Goal: Information Seeking & Learning: Learn about a topic

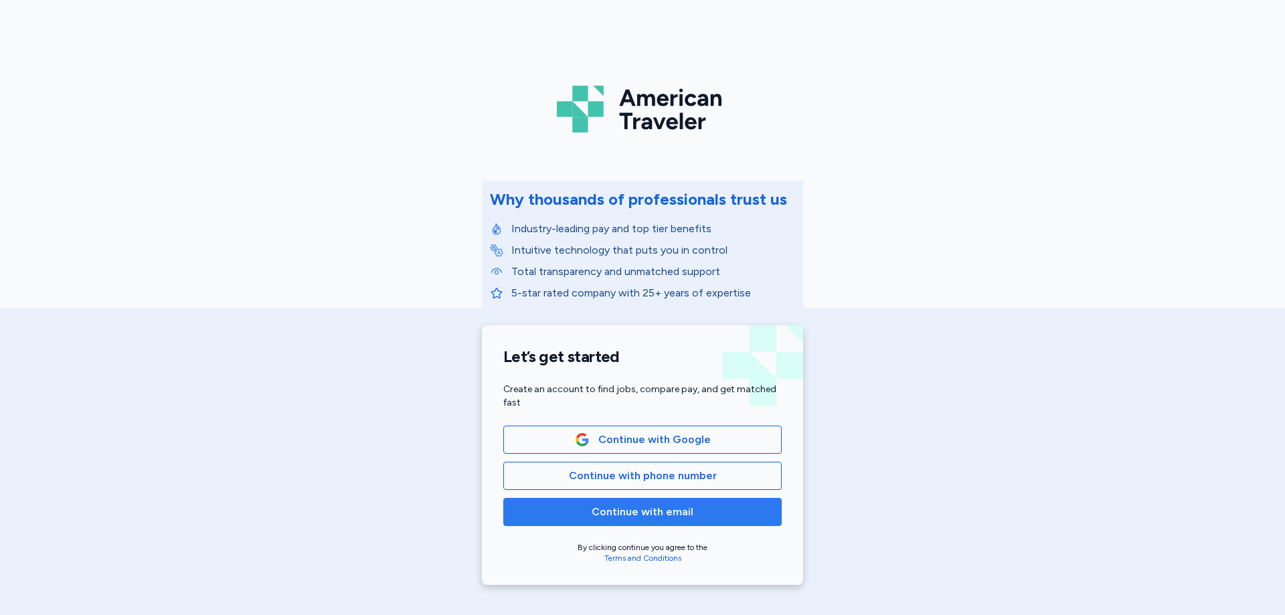
click at [624, 519] on span "Continue with email" at bounding box center [643, 512] width 102 height 16
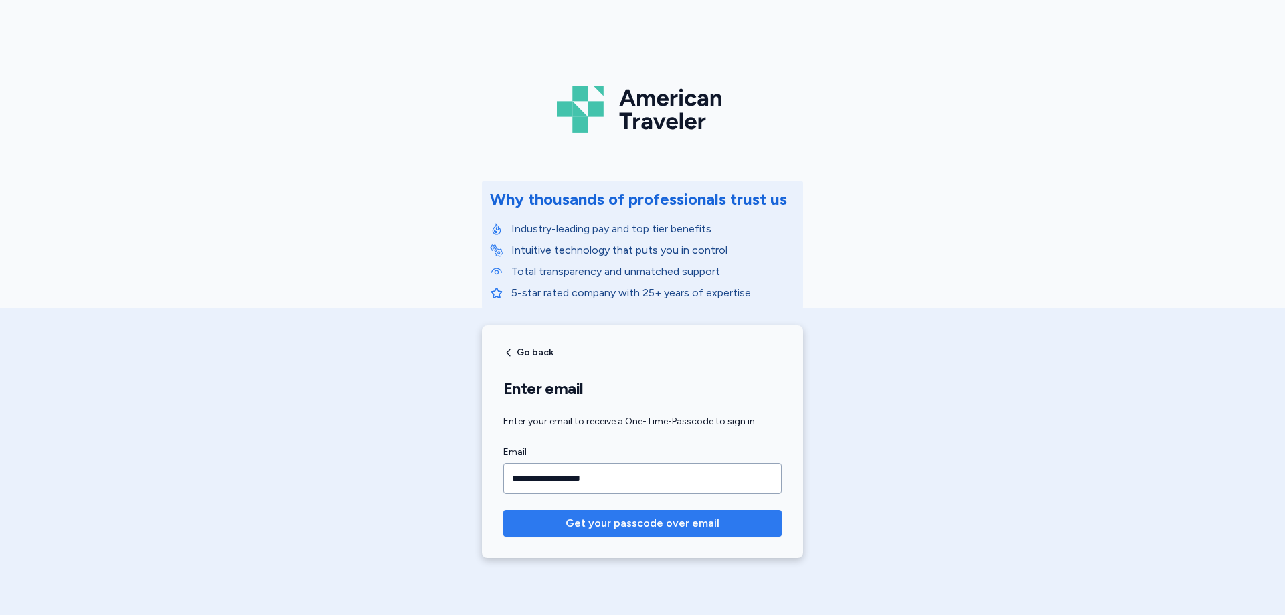
type input "**********"
click at [647, 531] on button "Get your passcode over email" at bounding box center [642, 523] width 278 height 27
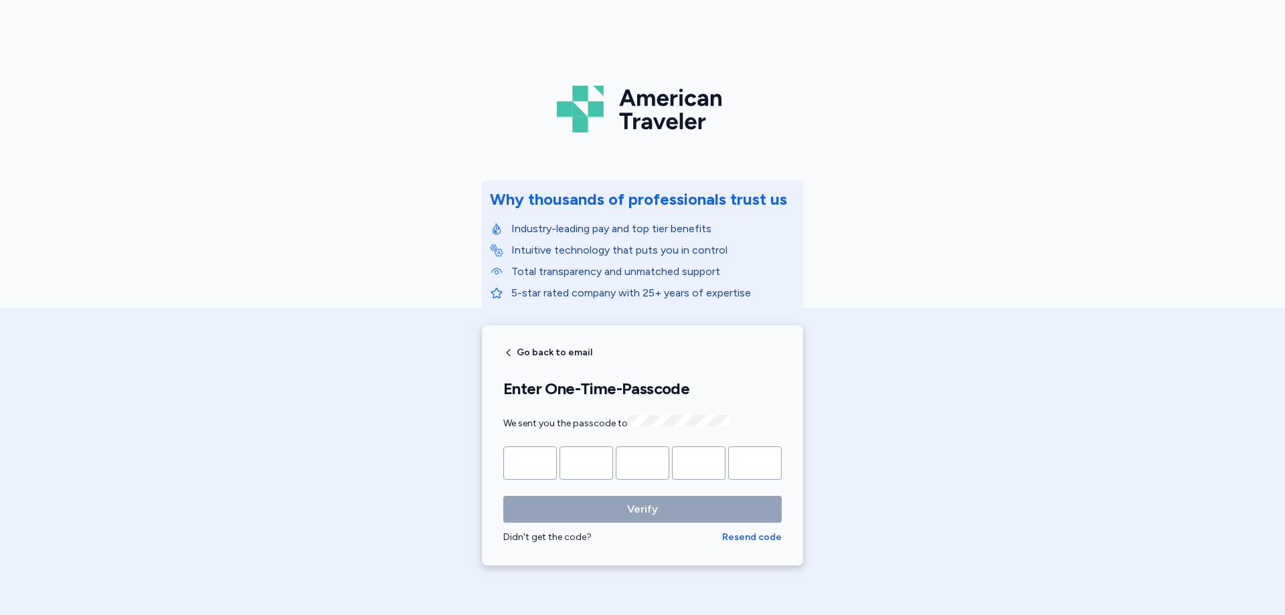
type input "*"
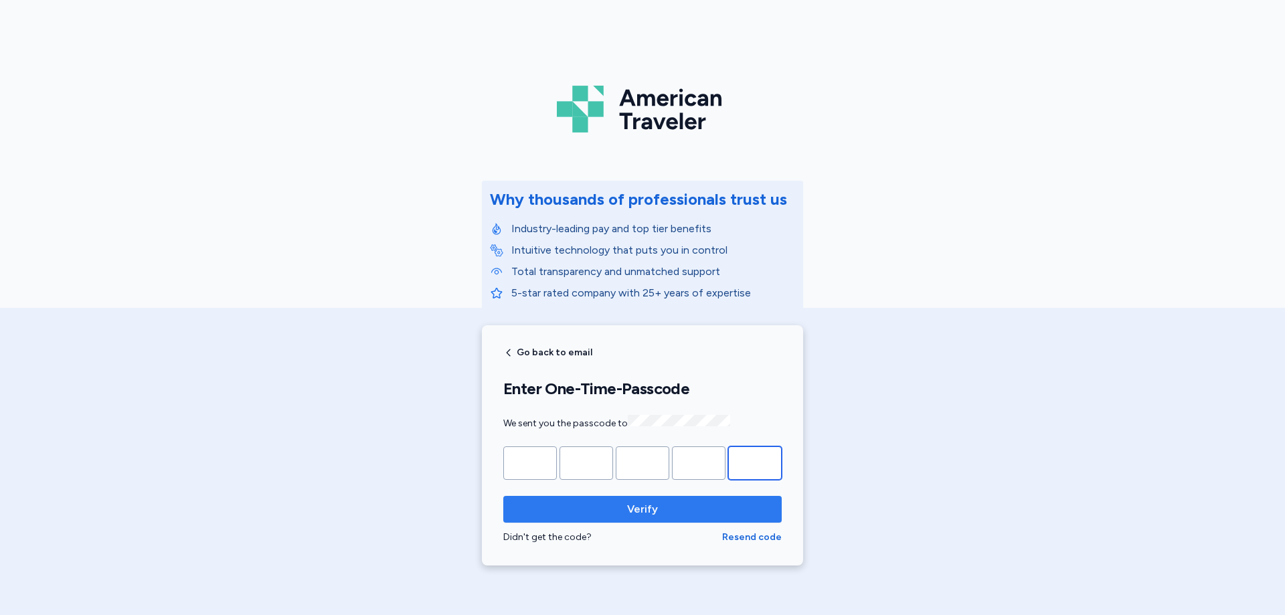
type input "*"
click at [656, 511] on span "Verify" at bounding box center [642, 509] width 257 height 16
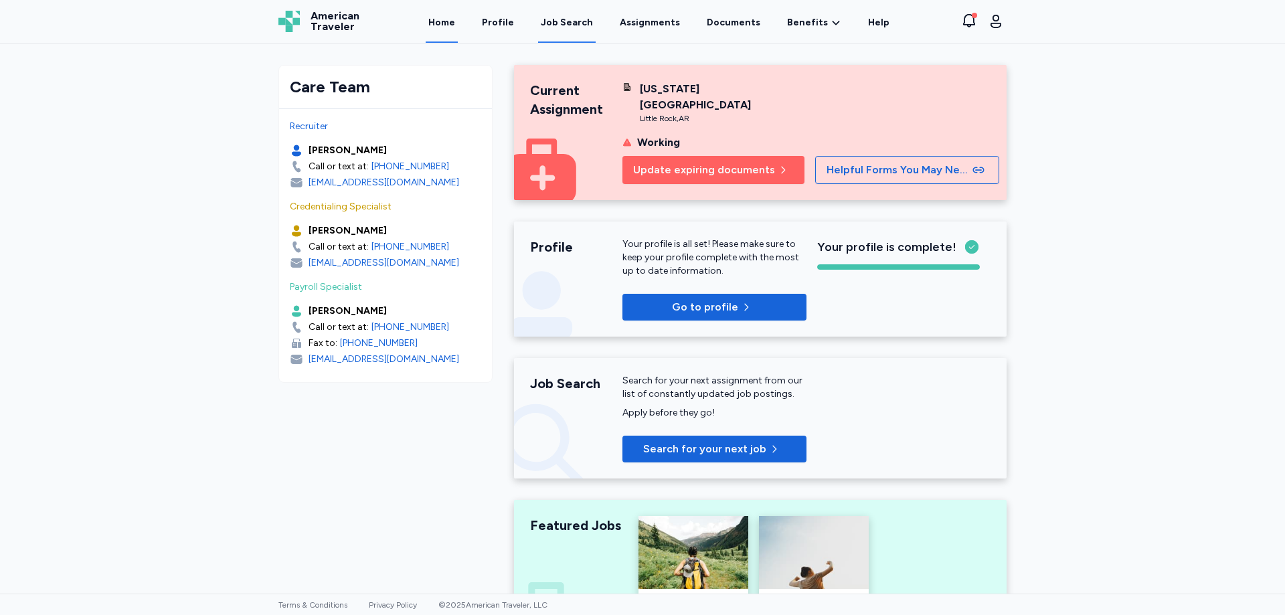
click at [564, 21] on div "Job Search" at bounding box center [567, 22] width 52 height 13
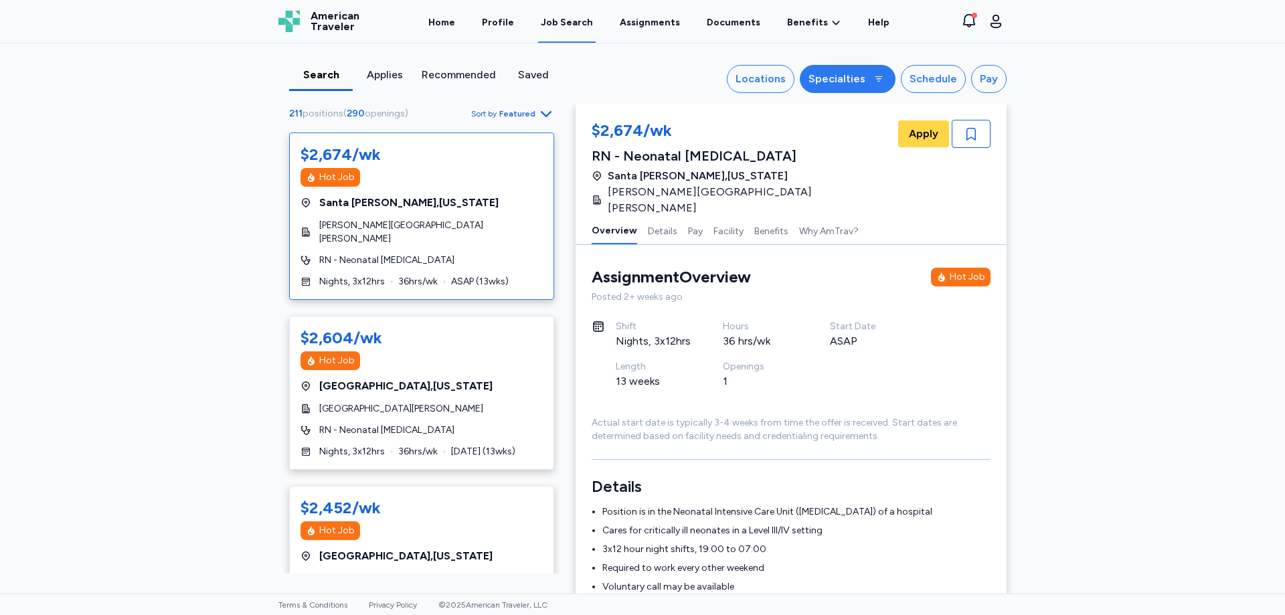
click at [861, 79] on div "Specialties" at bounding box center [837, 79] width 57 height 16
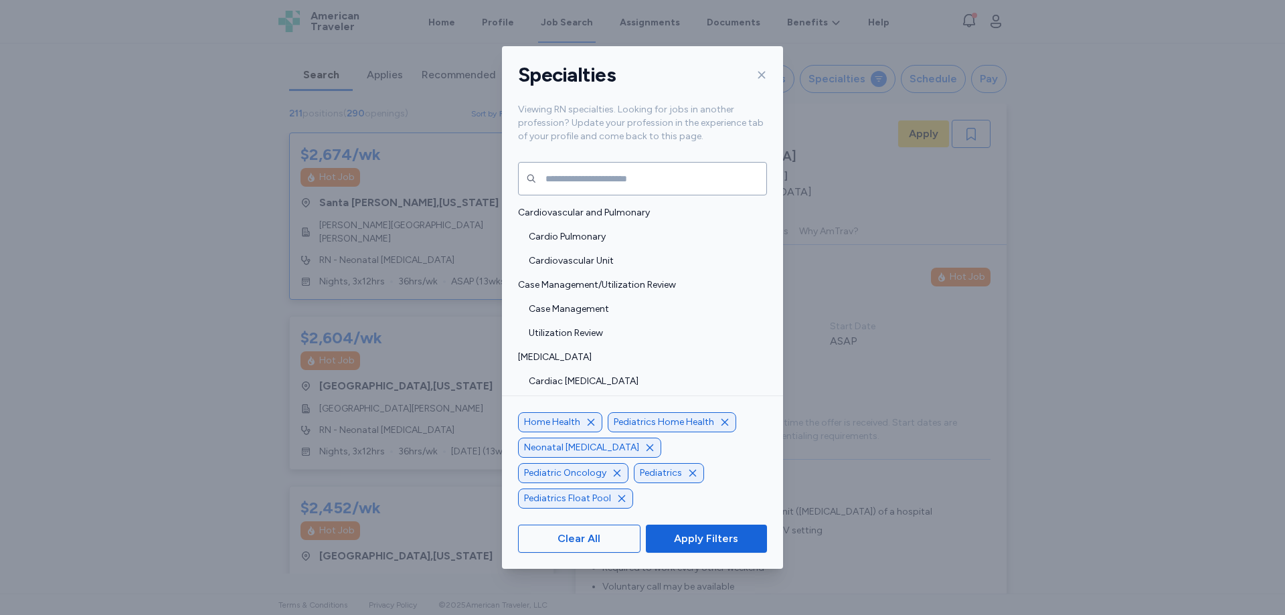
click at [645, 453] on icon "button" at bounding box center [650, 447] width 11 height 11
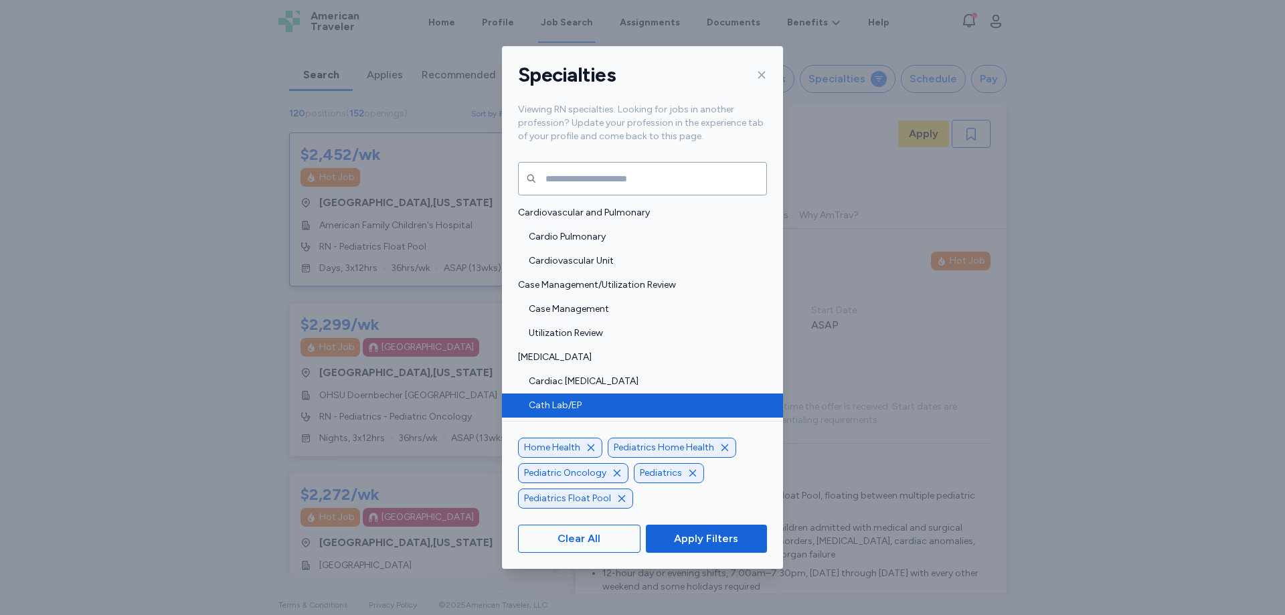
scroll to position [1, 0]
click at [617, 475] on icon "button" at bounding box center [617, 473] width 11 height 11
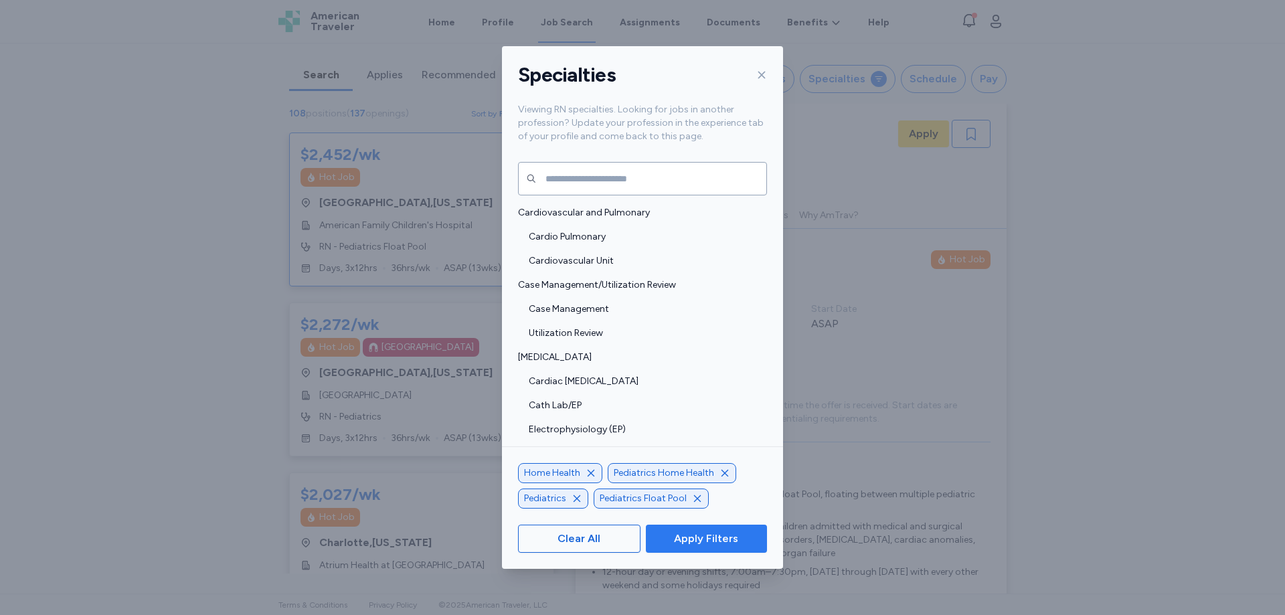
click at [719, 539] on span "Apply Filters" at bounding box center [706, 539] width 64 height 16
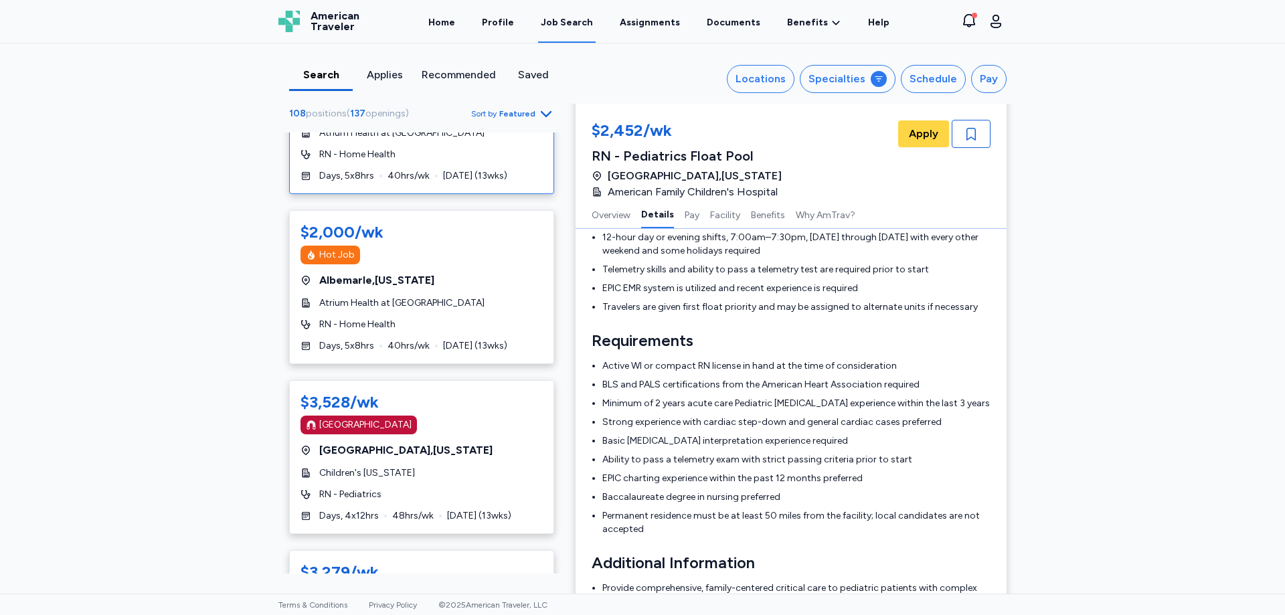
scroll to position [669, 0]
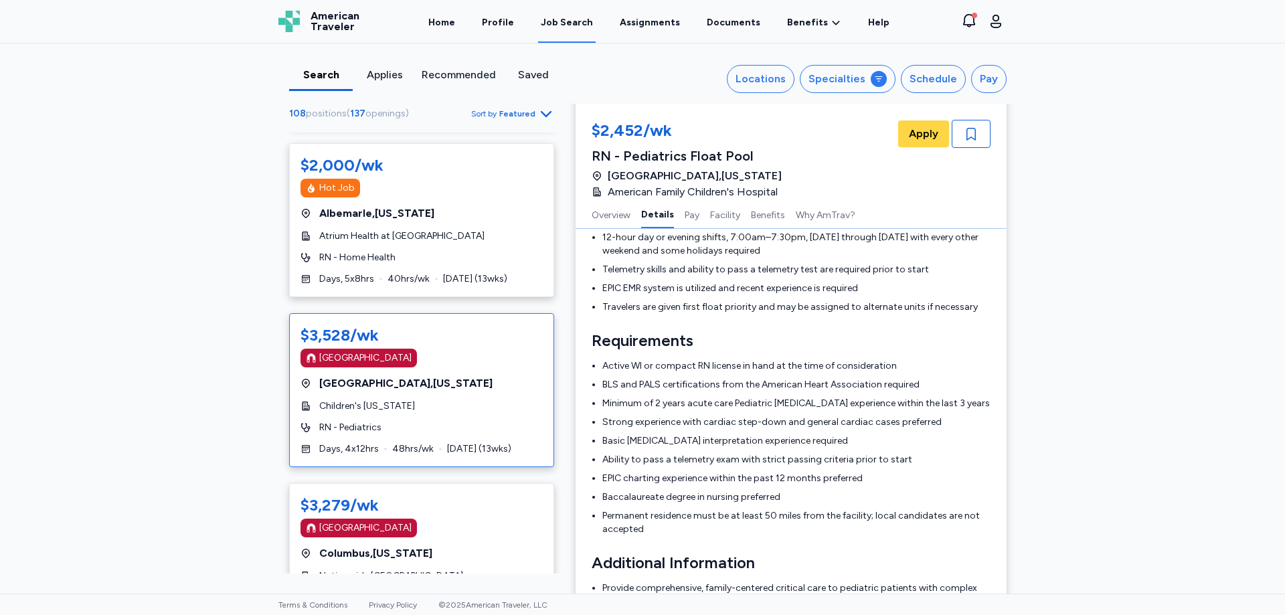
click at [501, 399] on div "$3,528/wk [GEOGRAPHIC_DATA] [GEOGRAPHIC_DATA] , [US_STATE] Children's [US_STATE…" at bounding box center [421, 390] width 265 height 154
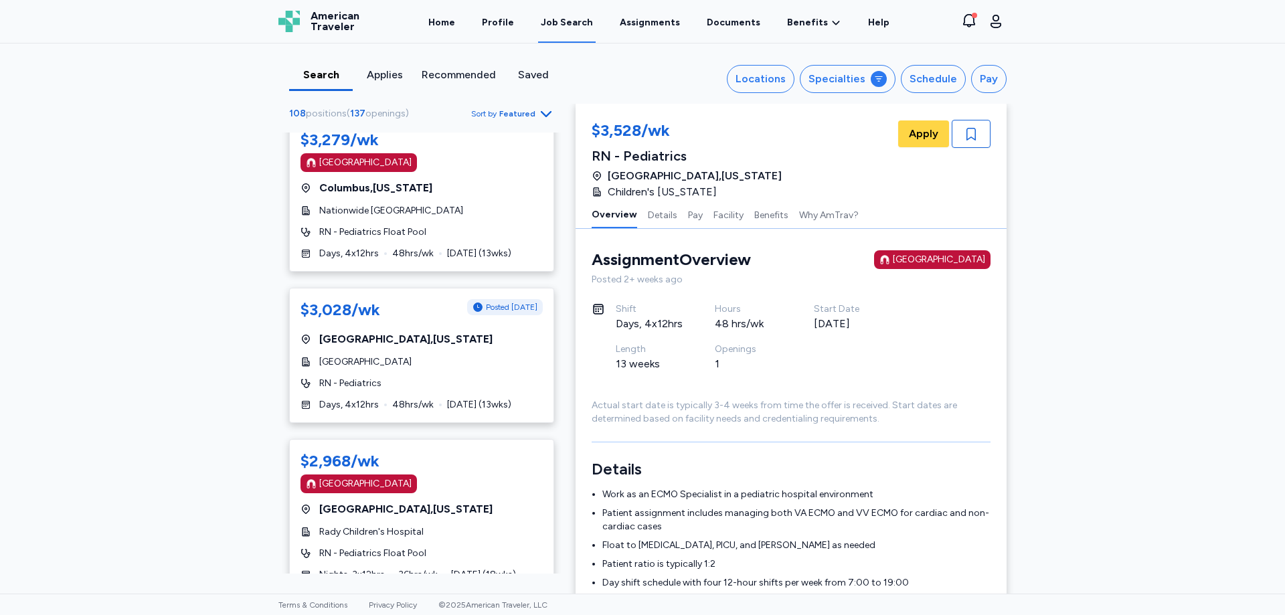
scroll to position [1272, 0]
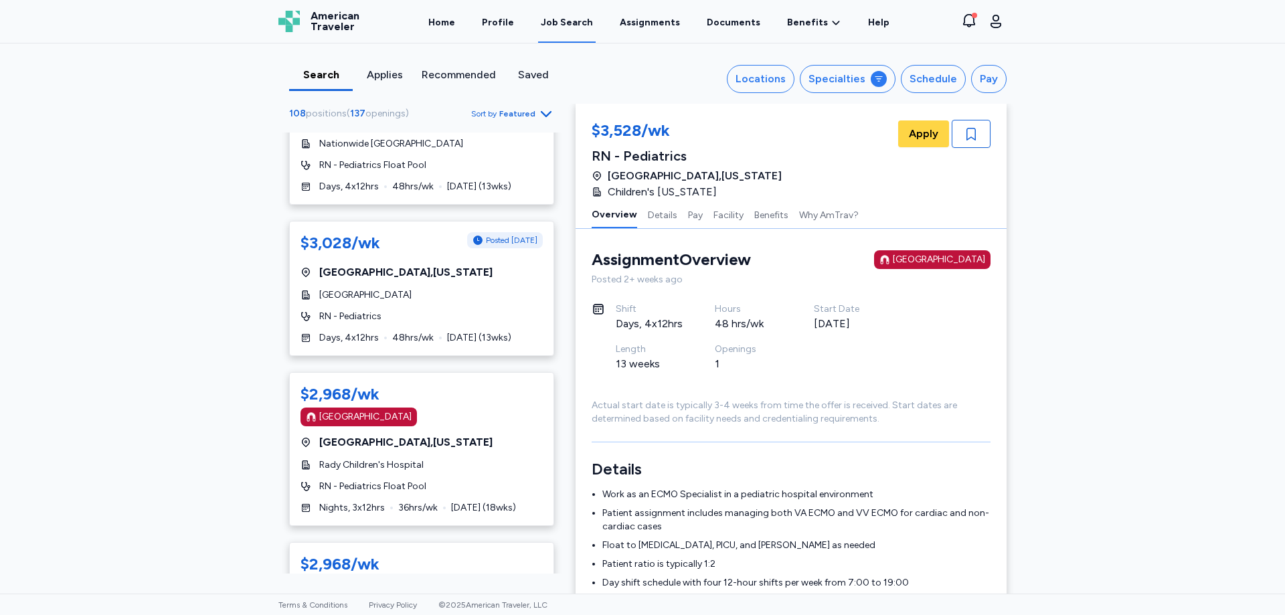
click at [491, 420] on div "[GEOGRAPHIC_DATA]" at bounding box center [422, 417] width 242 height 19
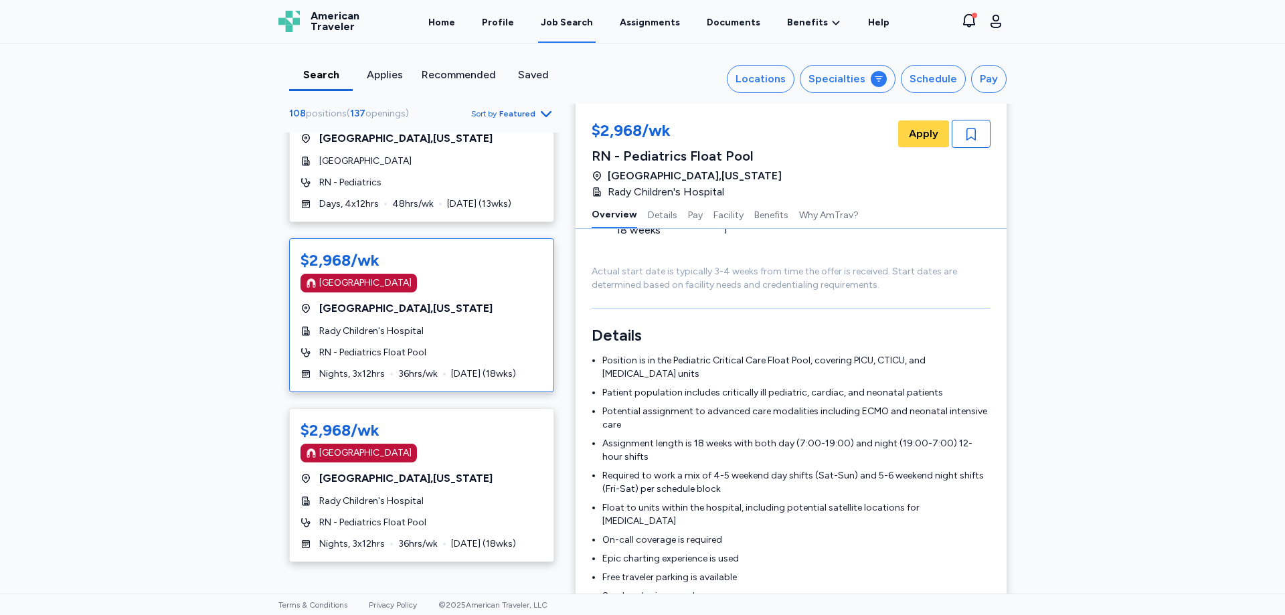
scroll to position [1473, 0]
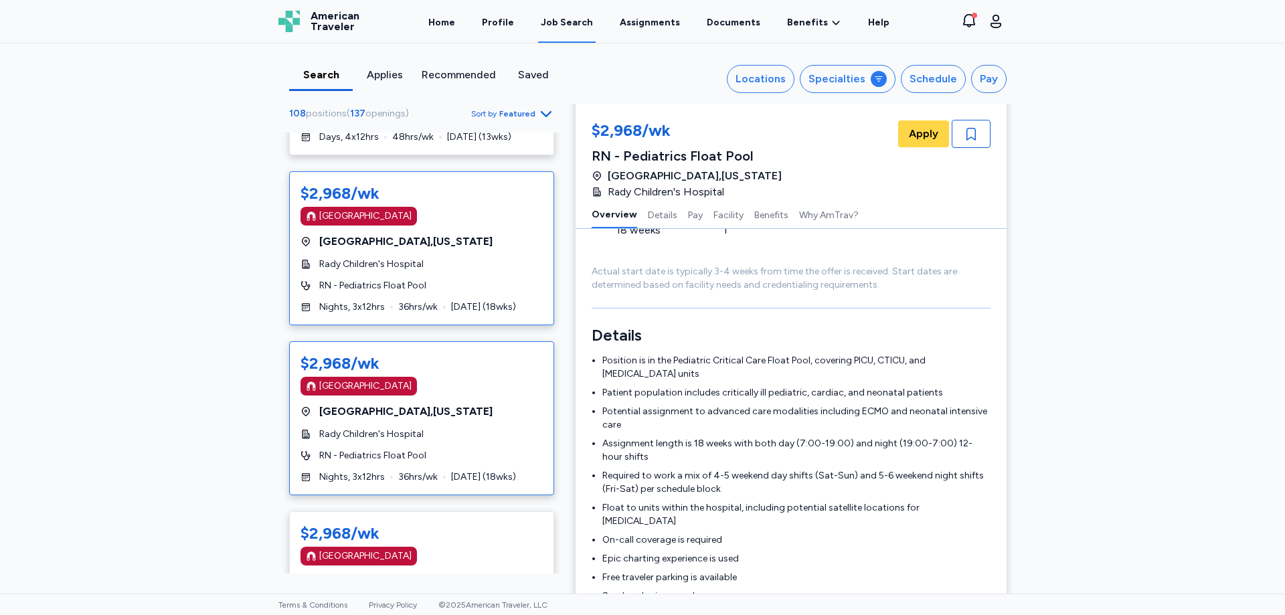
click at [482, 423] on div "$2,968/wk [GEOGRAPHIC_DATA] [GEOGRAPHIC_DATA] , [US_STATE] Rady Children's Hosp…" at bounding box center [421, 418] width 265 height 154
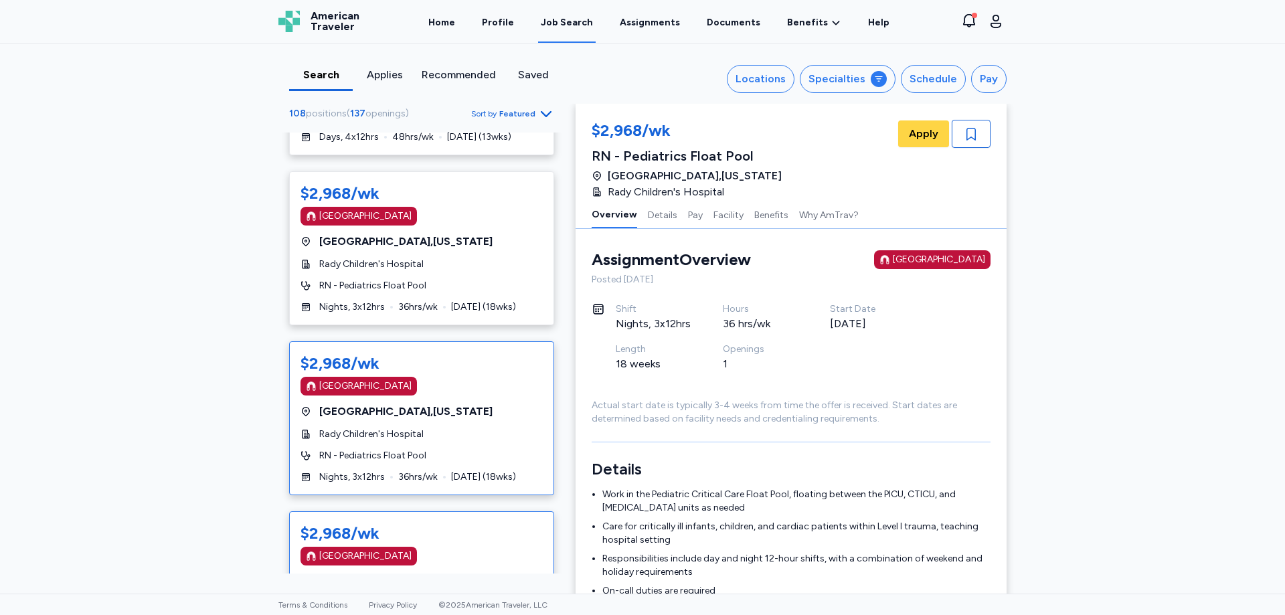
scroll to position [1606, 0]
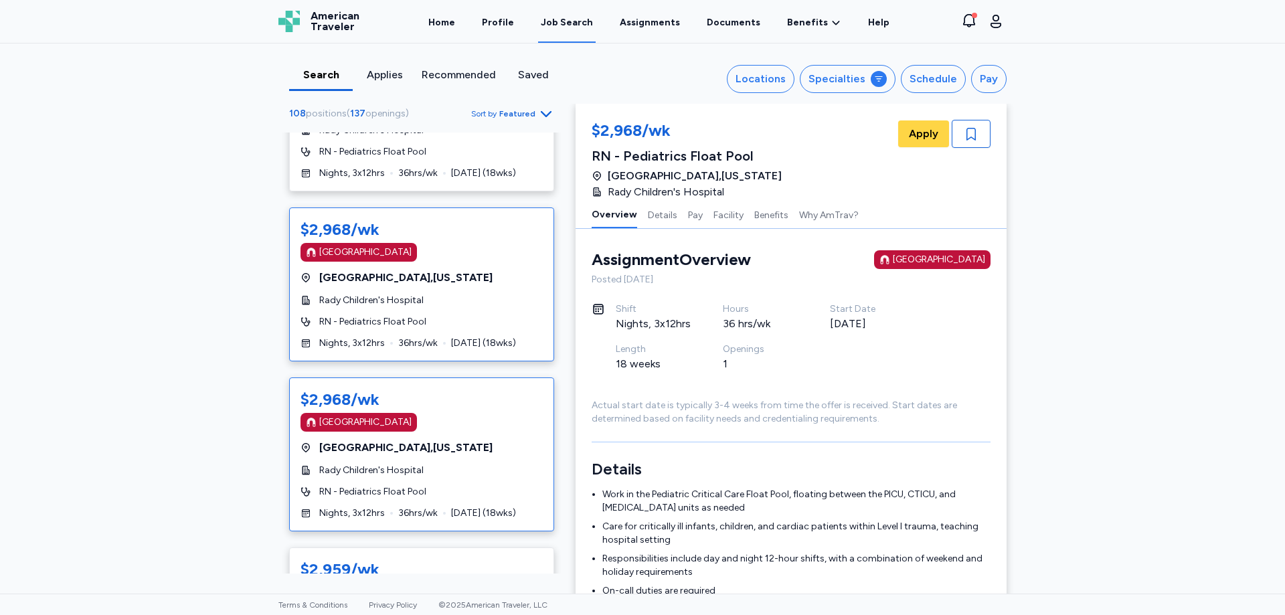
click at [493, 458] on div "$2,968/wk [GEOGRAPHIC_DATA] [GEOGRAPHIC_DATA] , [US_STATE] Rady Children's Hosp…" at bounding box center [421, 454] width 265 height 154
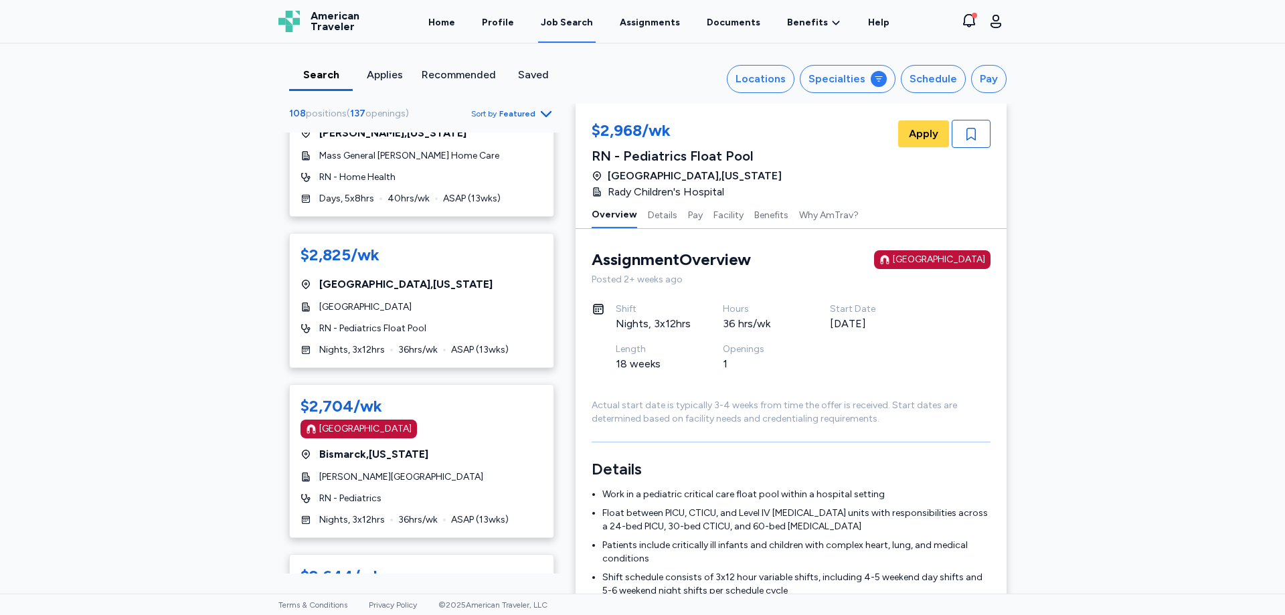
scroll to position [2744, 0]
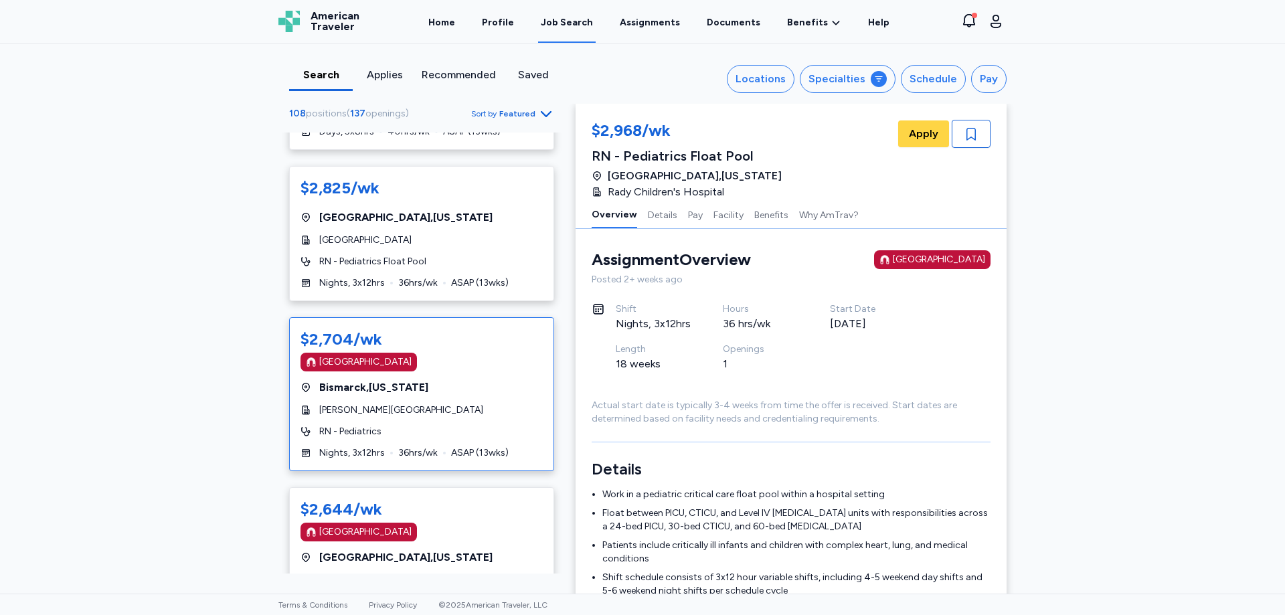
click at [491, 413] on div "[PERSON_NAME][GEOGRAPHIC_DATA]" at bounding box center [422, 410] width 242 height 13
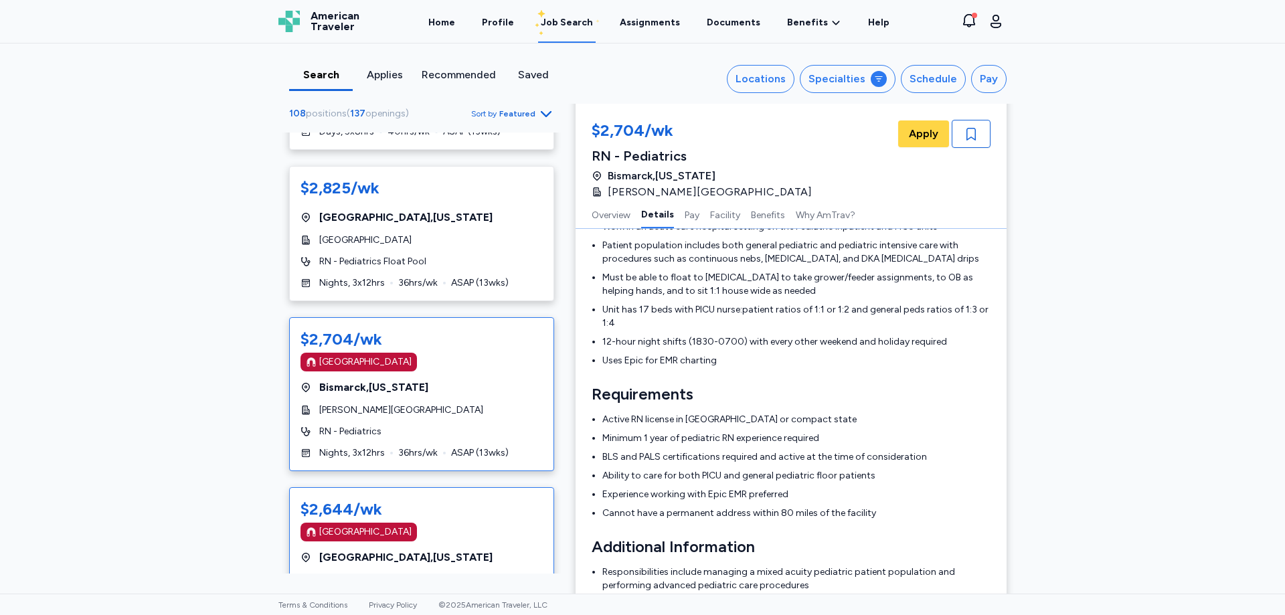
scroll to position [2878, 0]
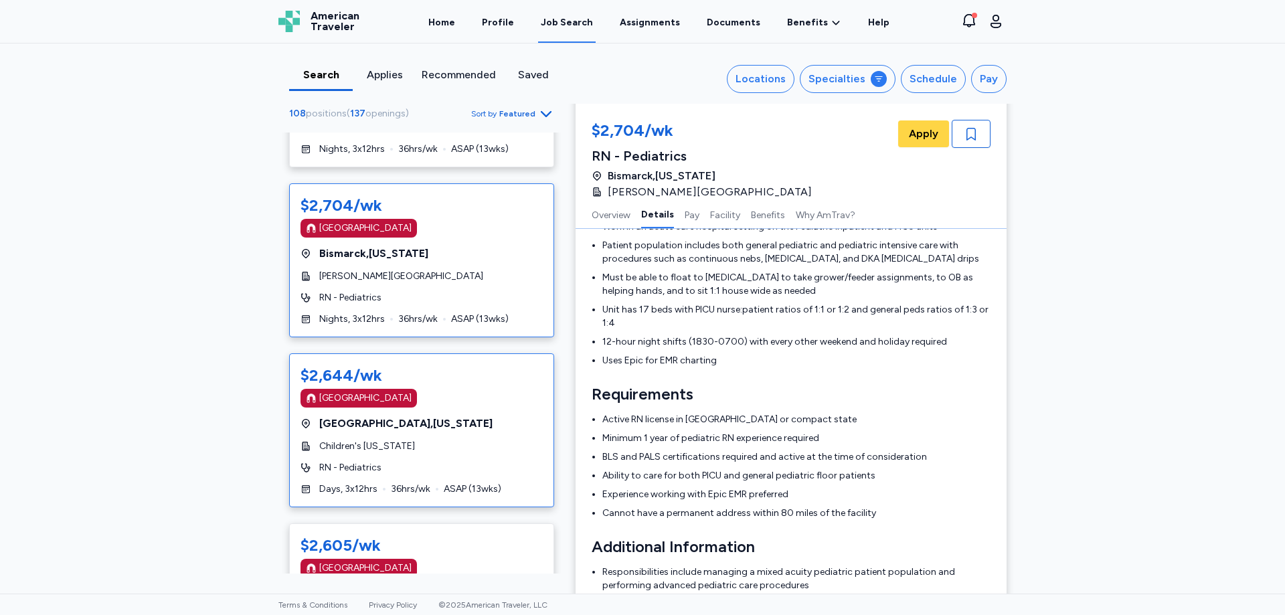
click at [467, 469] on div "RN - Pediatrics" at bounding box center [422, 467] width 242 height 13
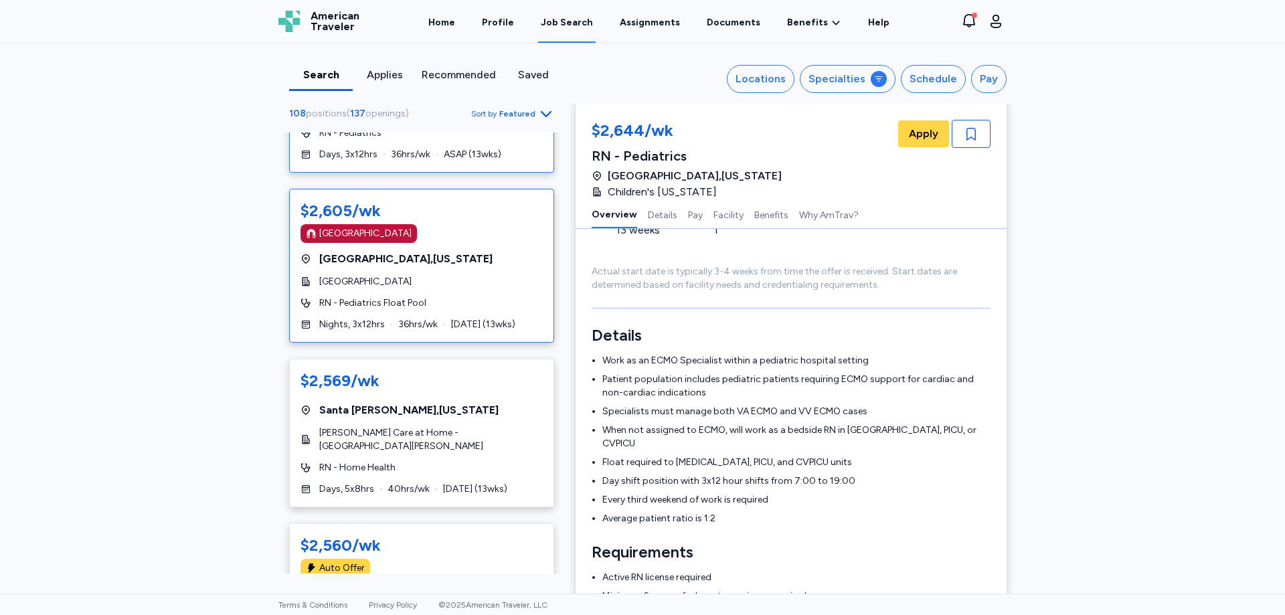
scroll to position [3347, 0]
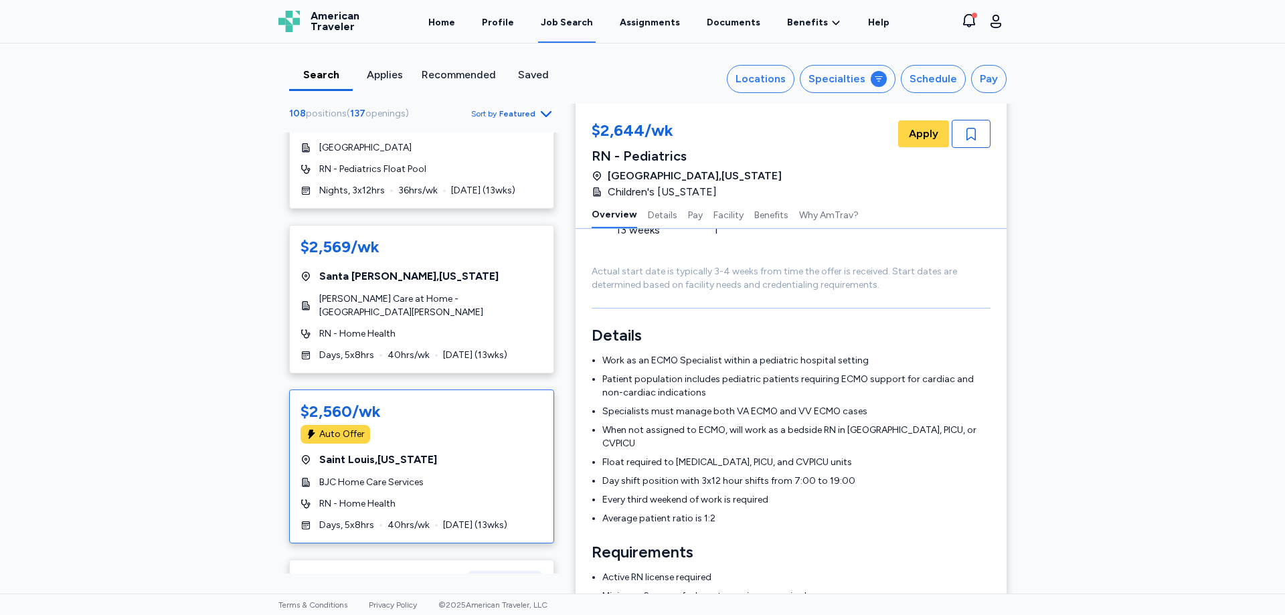
click at [466, 460] on div "$2,560/wk Auto Offer [GEOGRAPHIC_DATA] , [US_STATE] BJC Home Care Services RN -…" at bounding box center [421, 467] width 265 height 154
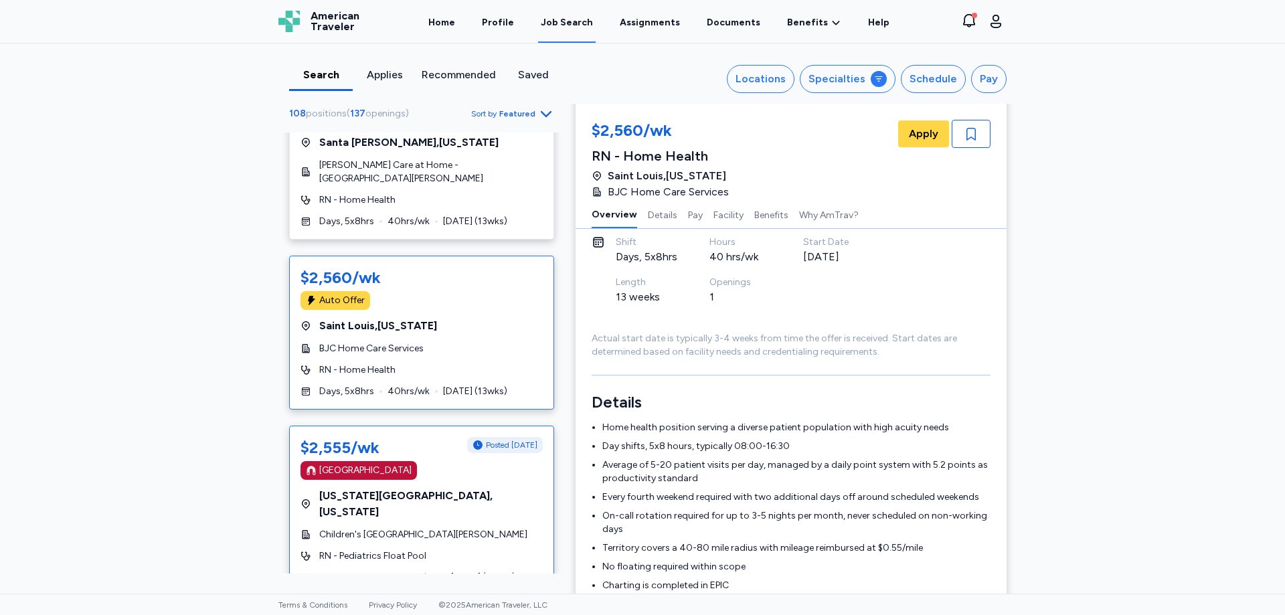
scroll to position [3614, 0]
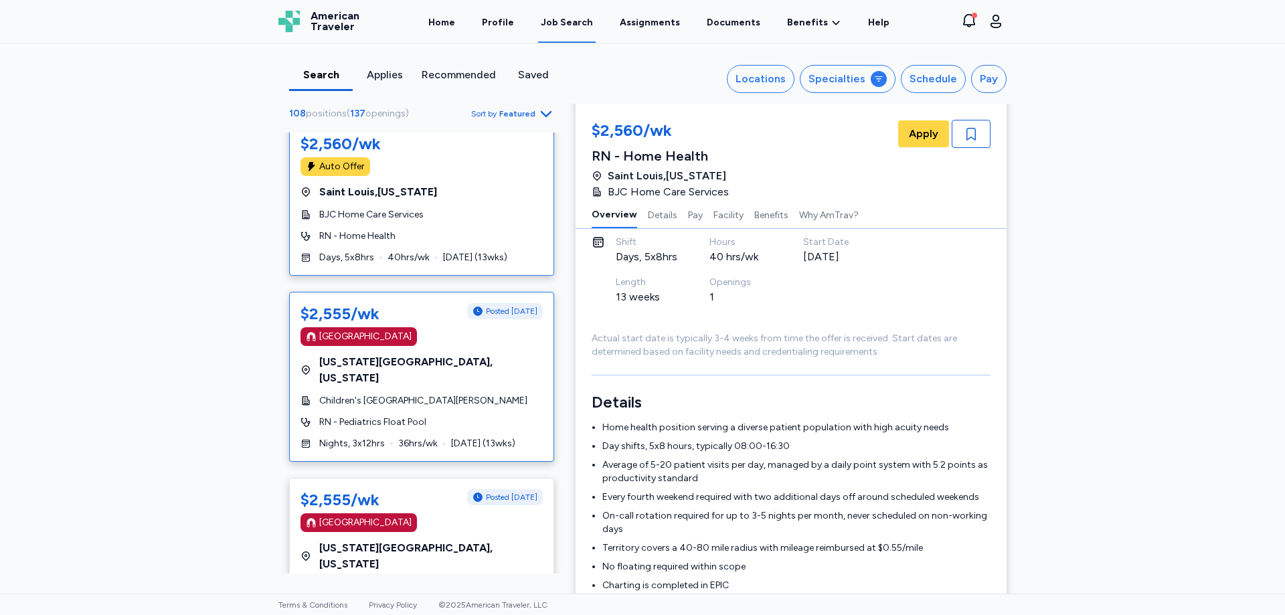
click at [474, 354] on div "[US_STATE][GEOGRAPHIC_DATA] , [US_STATE]" at bounding box center [422, 370] width 242 height 32
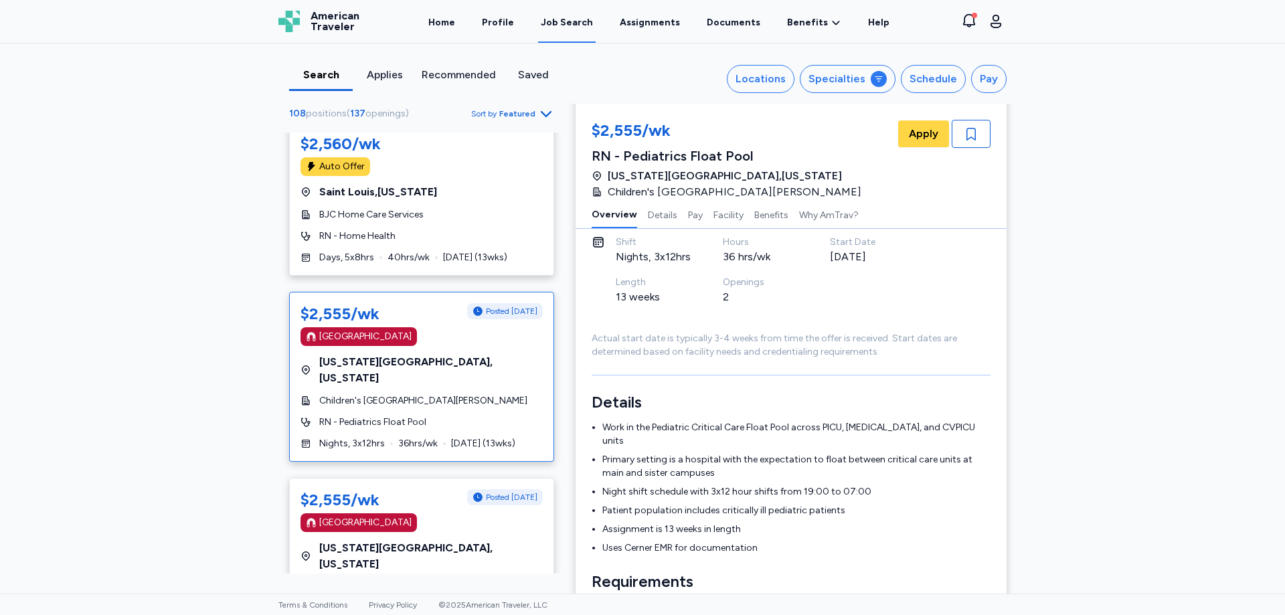
scroll to position [1, 0]
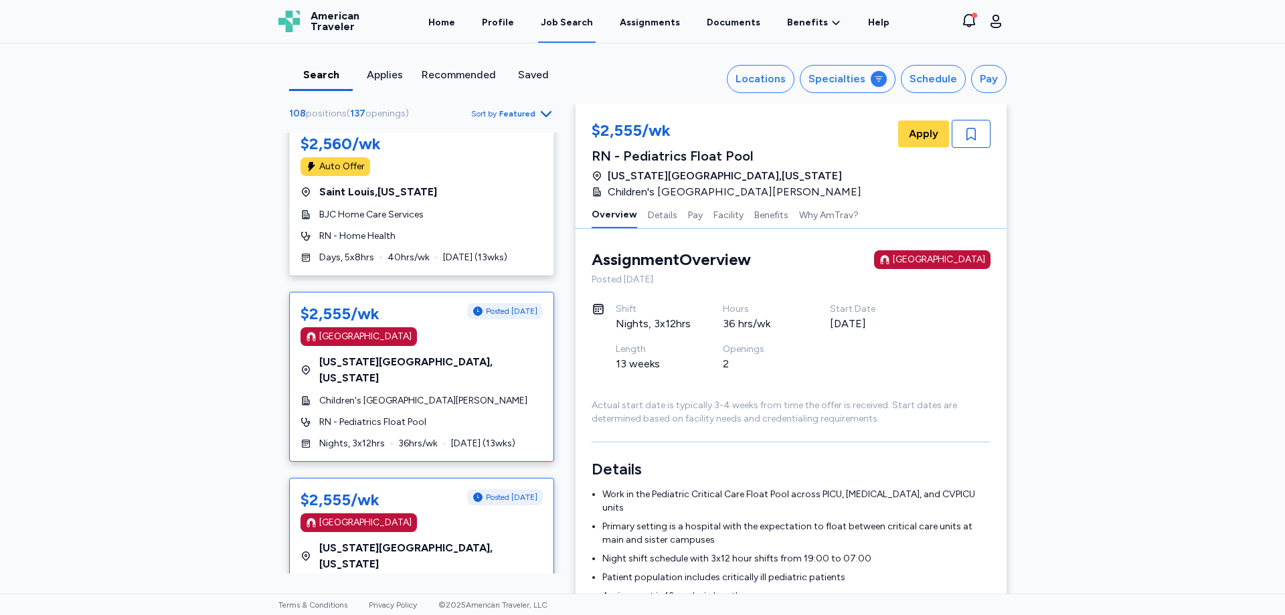
click at [493, 540] on div "[US_STATE][GEOGRAPHIC_DATA] , [US_STATE]" at bounding box center [422, 556] width 242 height 32
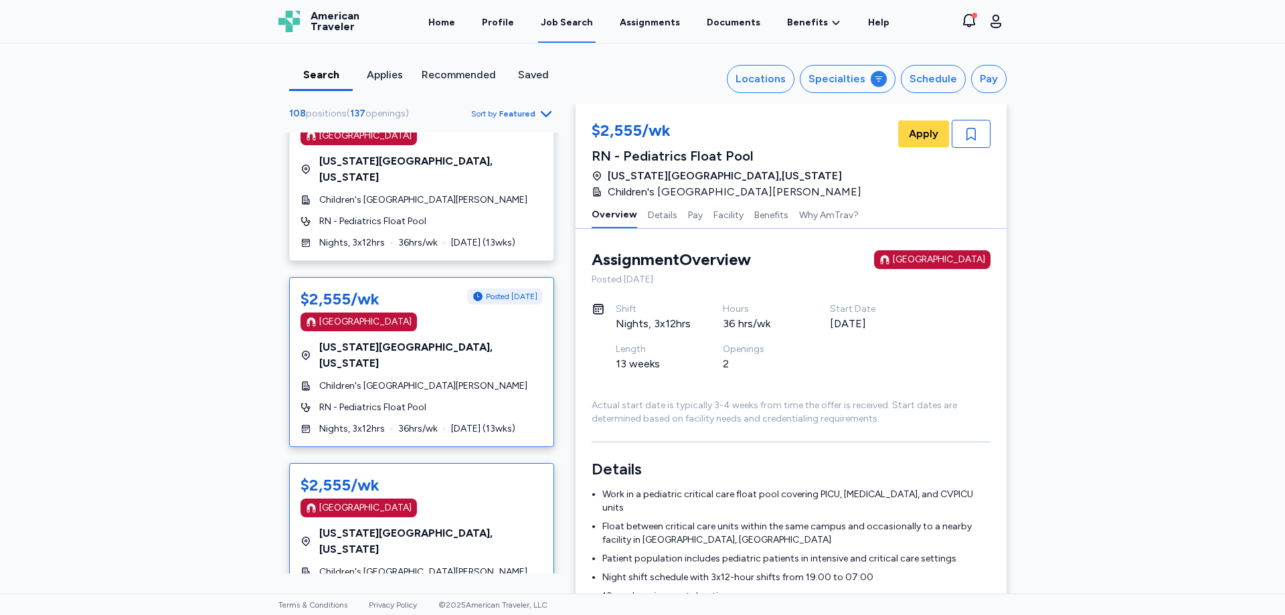
scroll to position [3882, 0]
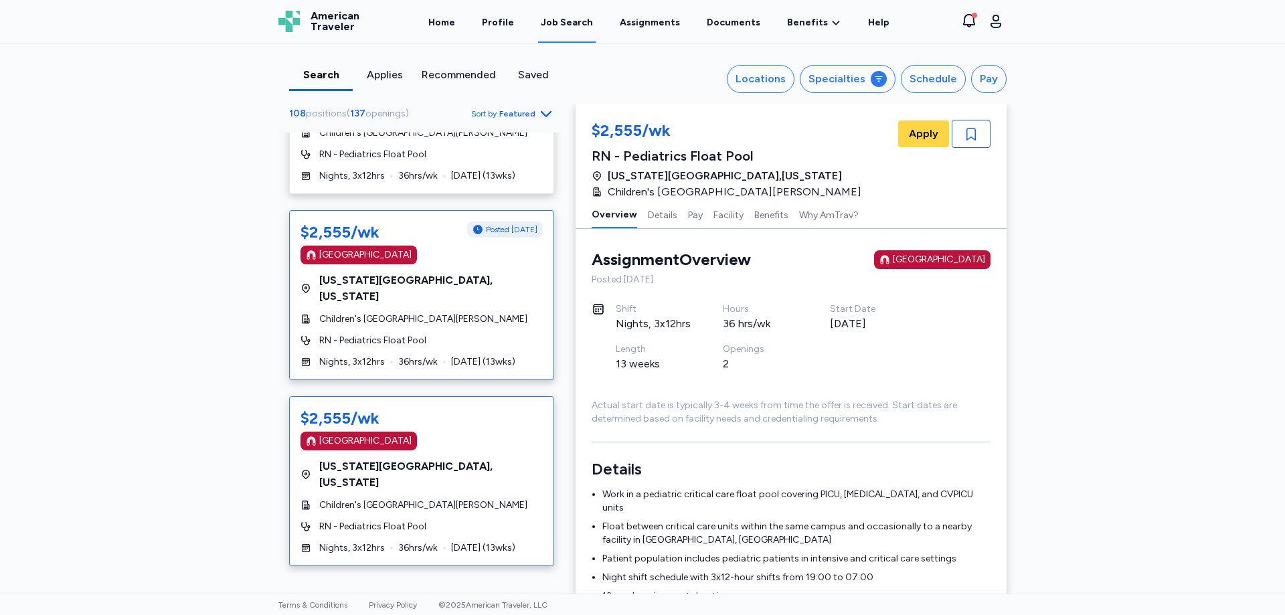
click at [509, 454] on div "$2,555/wk [GEOGRAPHIC_DATA] [US_STATE][GEOGRAPHIC_DATA] , [US_STATE] Children's…" at bounding box center [421, 481] width 265 height 170
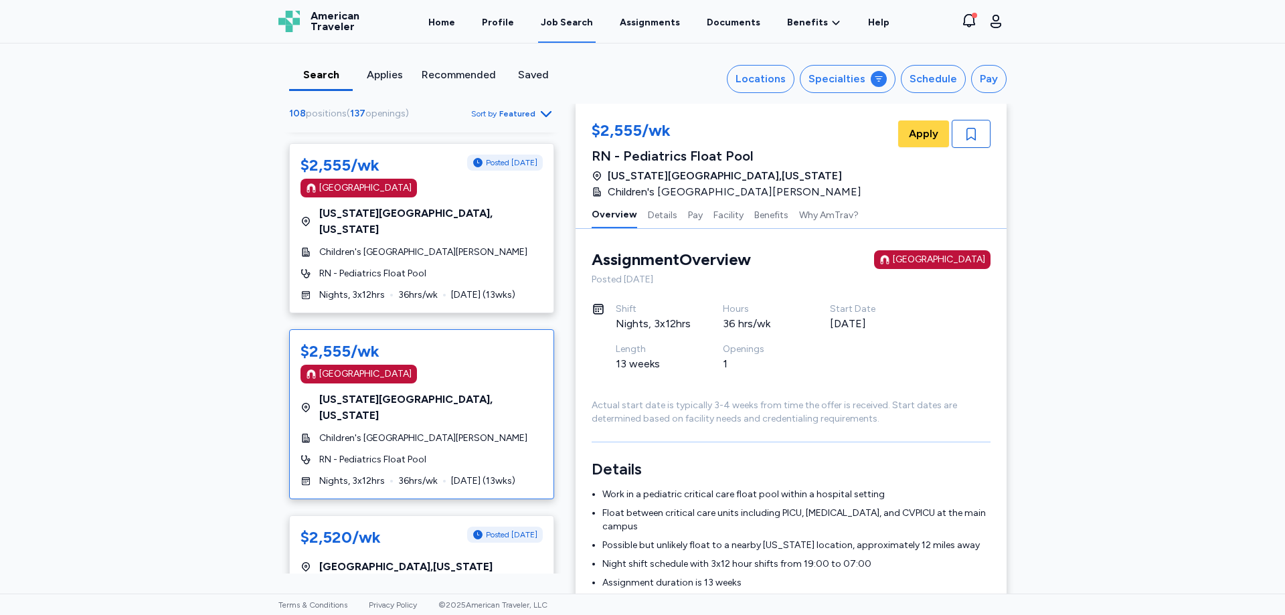
scroll to position [4016, 0]
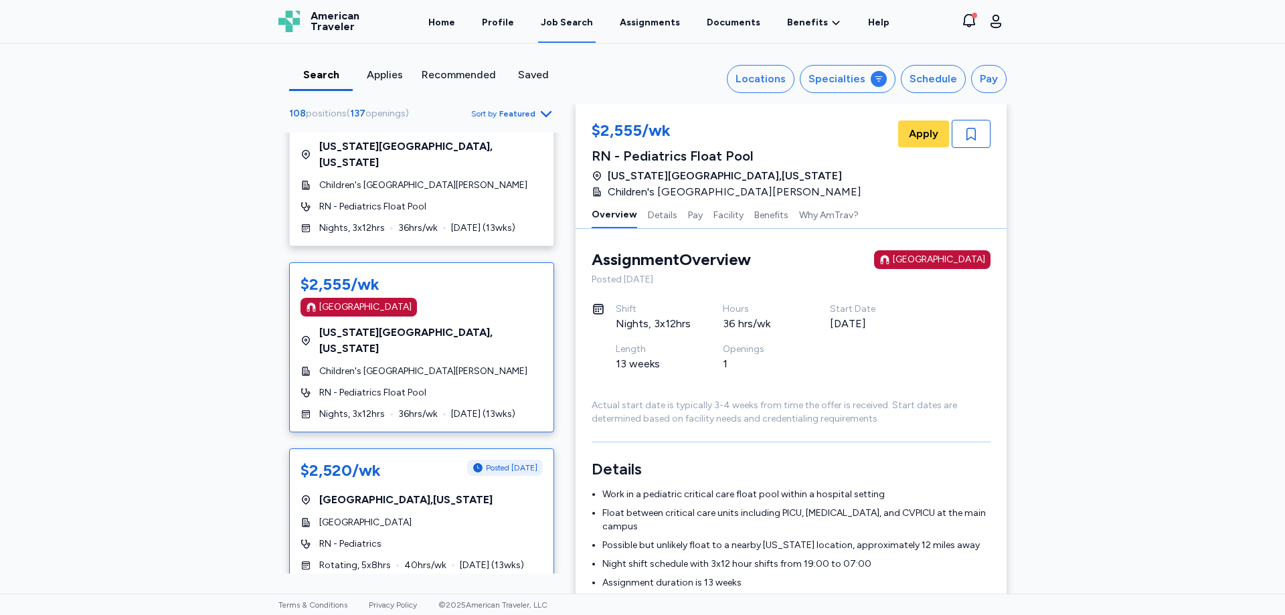
click at [495, 450] on div "$2,520/wk Posted [DATE] [GEOGRAPHIC_DATA] , [US_STATE][GEOGRAPHIC_DATA] RN - Pe…" at bounding box center [421, 515] width 265 height 135
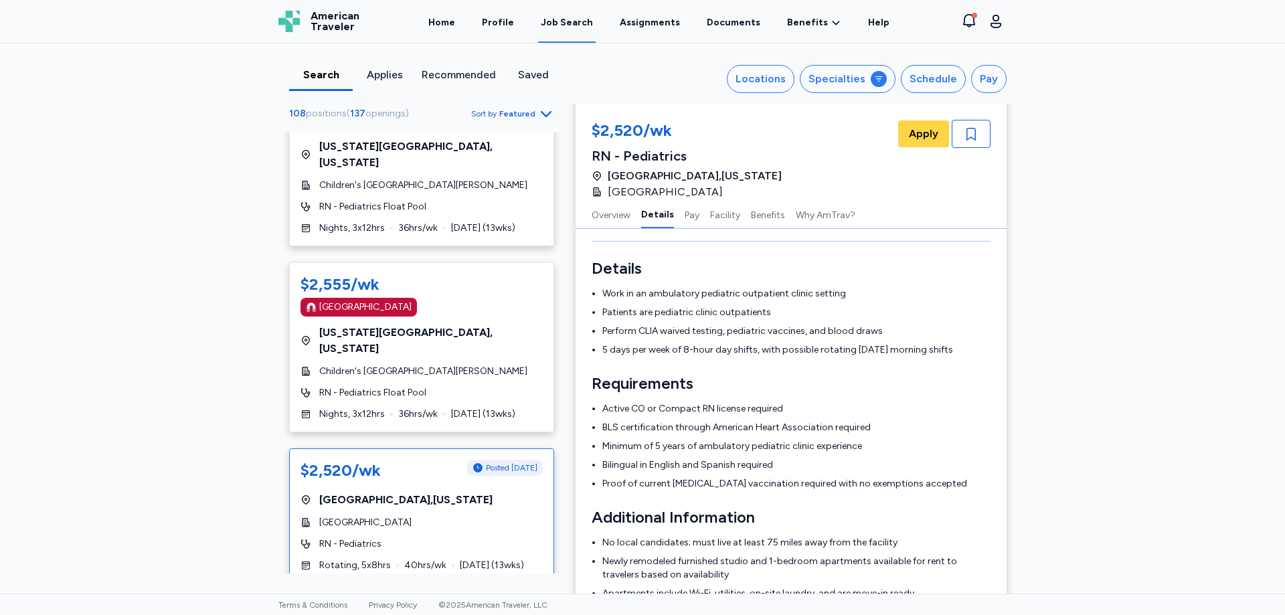
scroll to position [4150, 0]
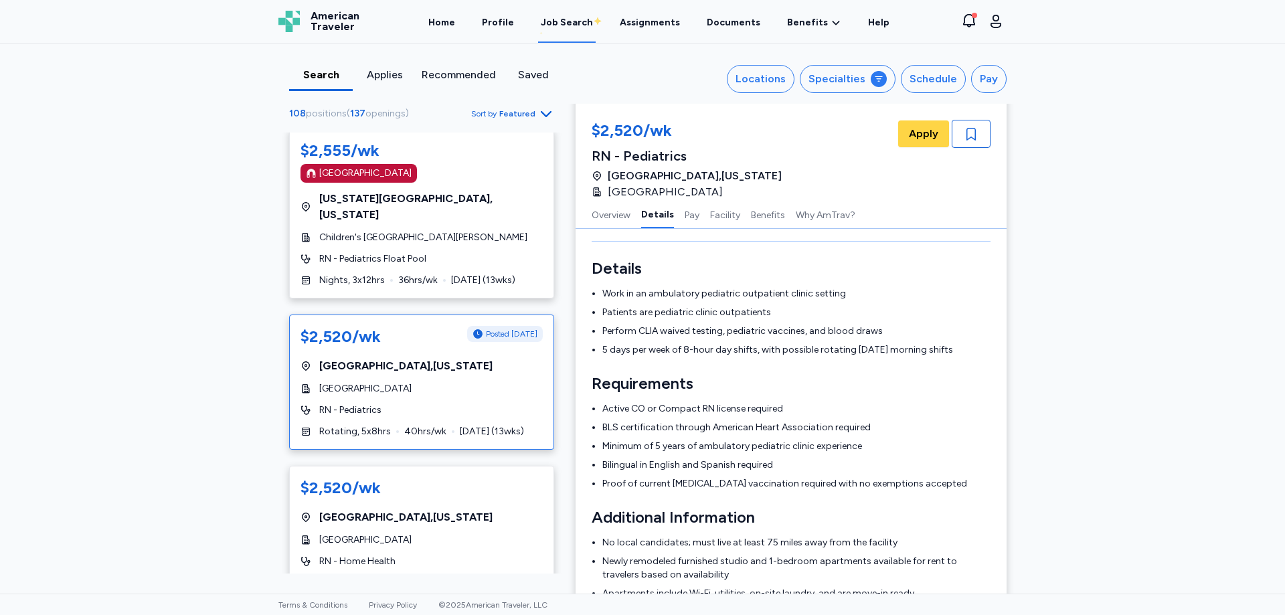
click at [450, 341] on div "$2,520/wk Posted [DATE] [GEOGRAPHIC_DATA] , [US_STATE][GEOGRAPHIC_DATA] RN - Pe…" at bounding box center [421, 382] width 265 height 135
click at [467, 335] on div "$2,520/wk Posted [DATE] [GEOGRAPHIC_DATA] , [US_STATE][GEOGRAPHIC_DATA] RN - Pe…" at bounding box center [421, 382] width 265 height 135
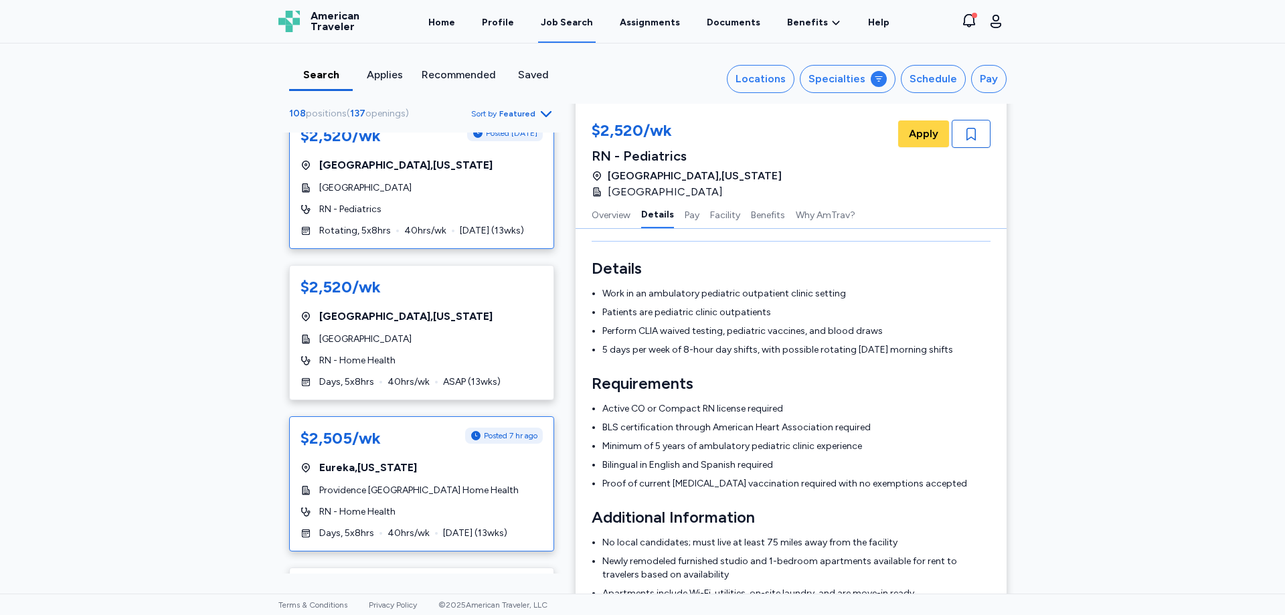
scroll to position [4217, 0]
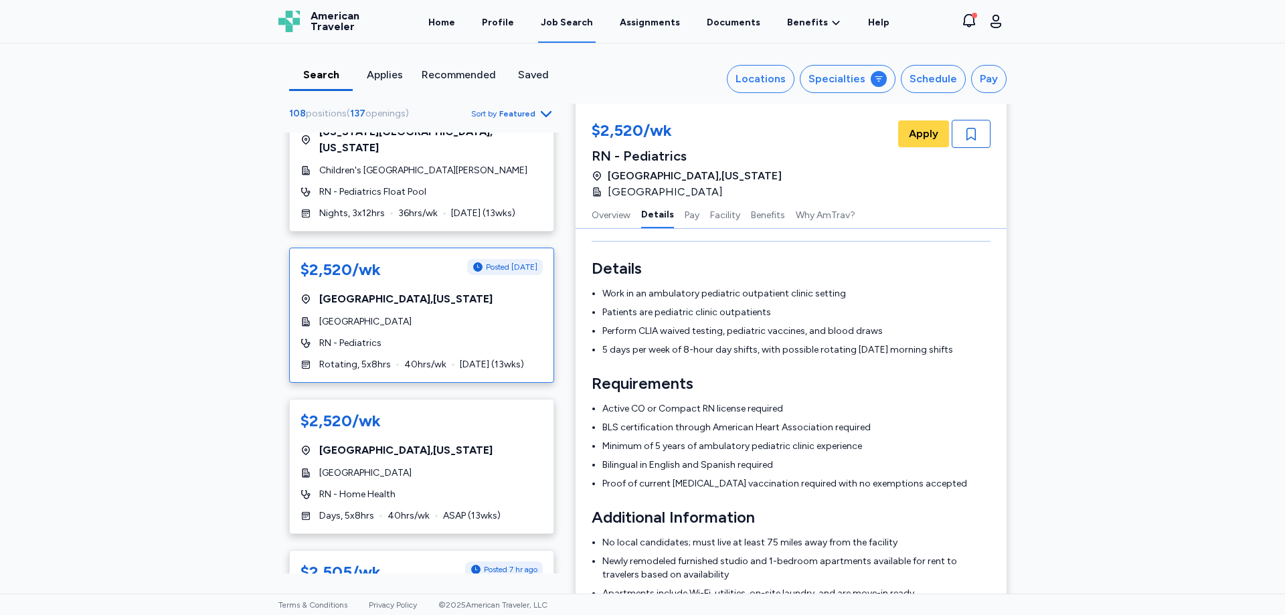
click at [463, 315] on div "[GEOGRAPHIC_DATA]" at bounding box center [422, 321] width 242 height 13
click at [480, 253] on div "$2,520/wk Posted [DATE] [GEOGRAPHIC_DATA] , [US_STATE][GEOGRAPHIC_DATA] RN - Pe…" at bounding box center [421, 315] width 265 height 135
click at [463, 337] on div "RN - Pediatrics" at bounding box center [422, 343] width 242 height 13
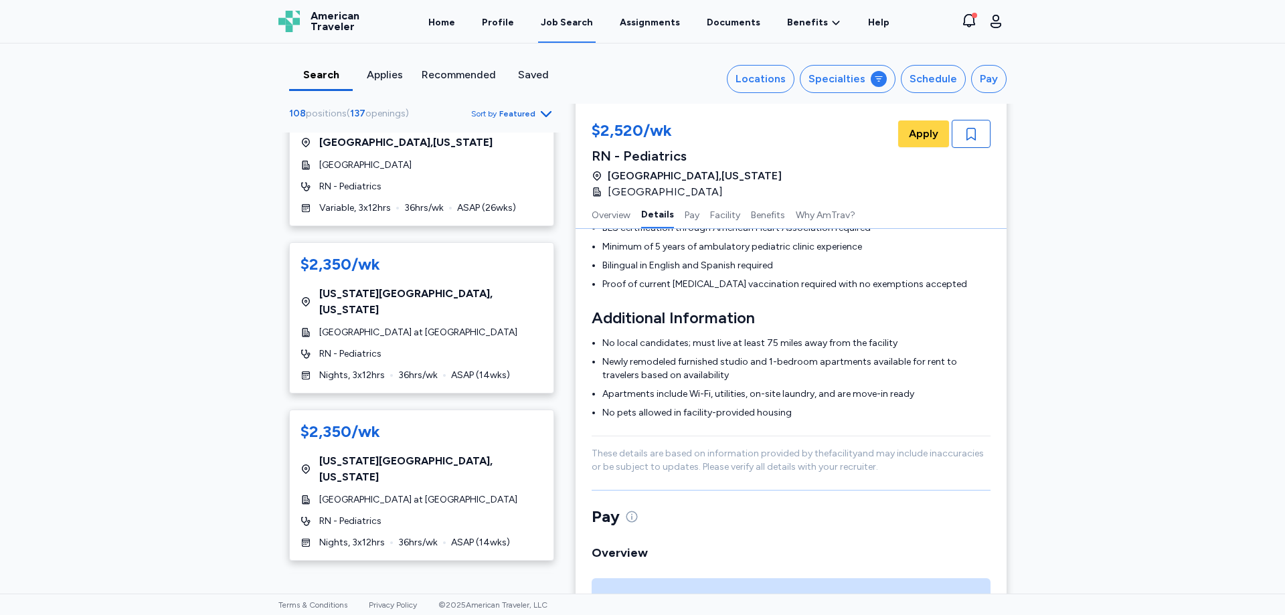
scroll to position [5555, 0]
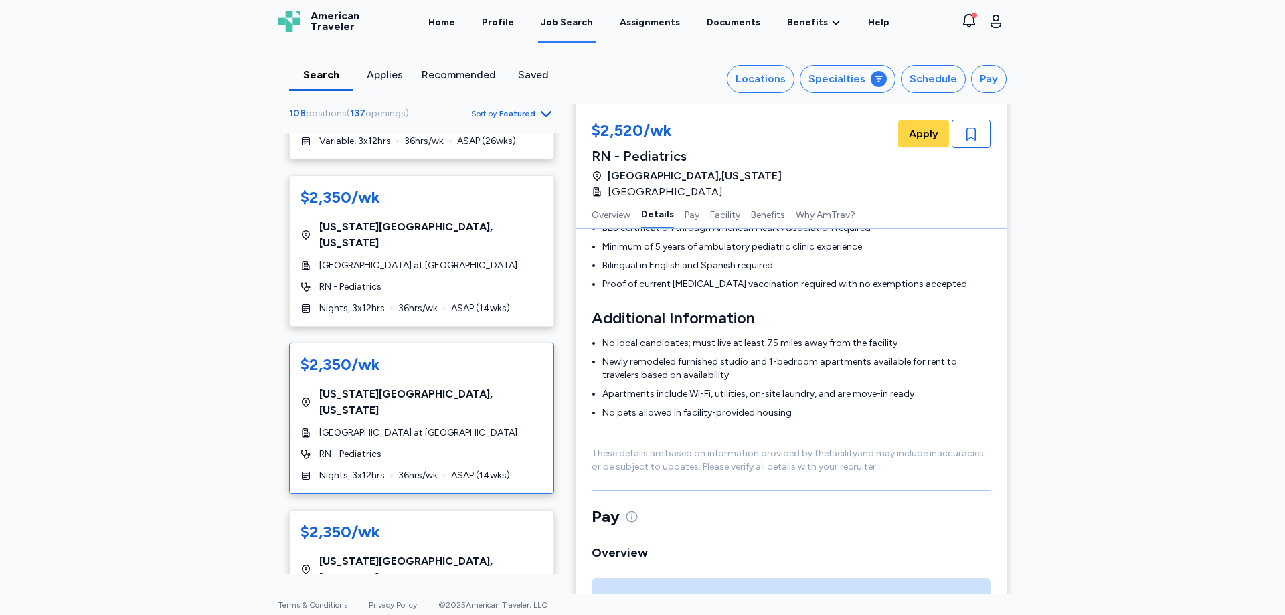
click at [497, 343] on div "$2,350/wk [US_STATE][GEOGRAPHIC_DATA] , [US_STATE] The Children's Hospital at […" at bounding box center [421, 418] width 265 height 151
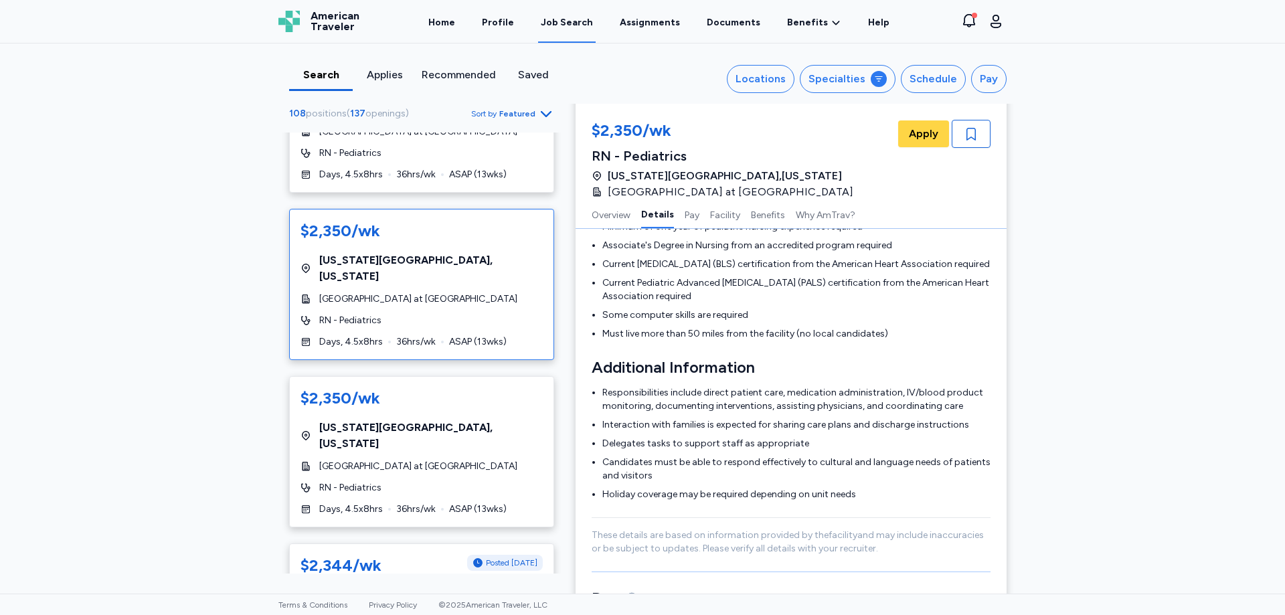
scroll to position [6091, 0]
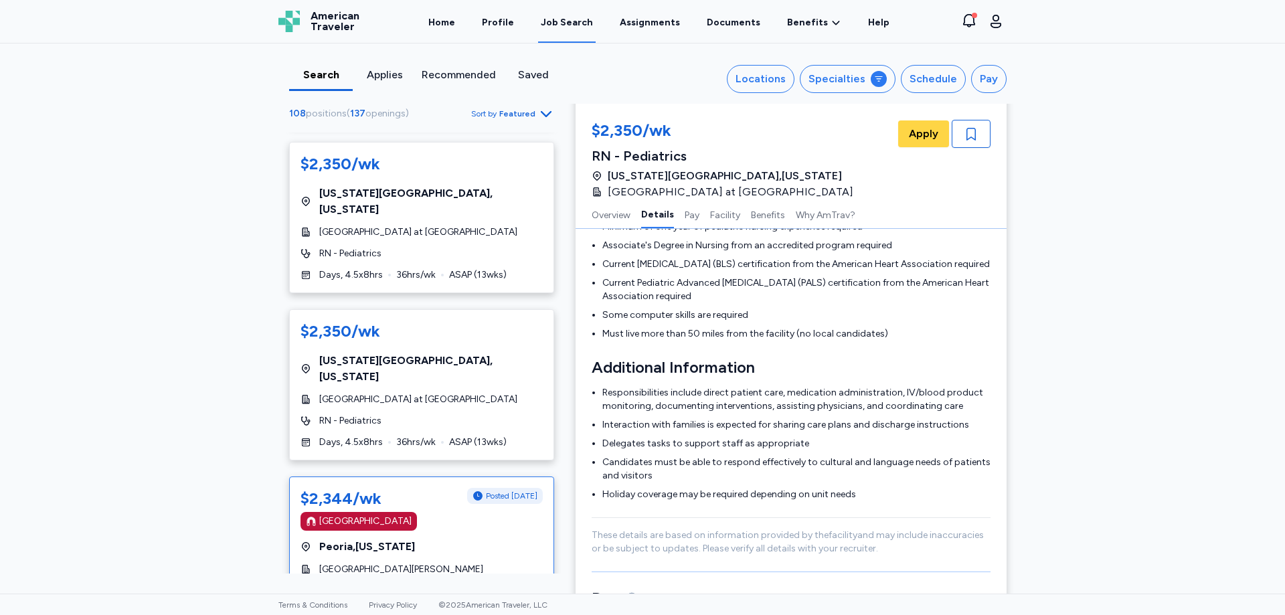
click at [483, 539] on div "[GEOGRAPHIC_DATA] , [US_STATE]" at bounding box center [422, 547] width 242 height 16
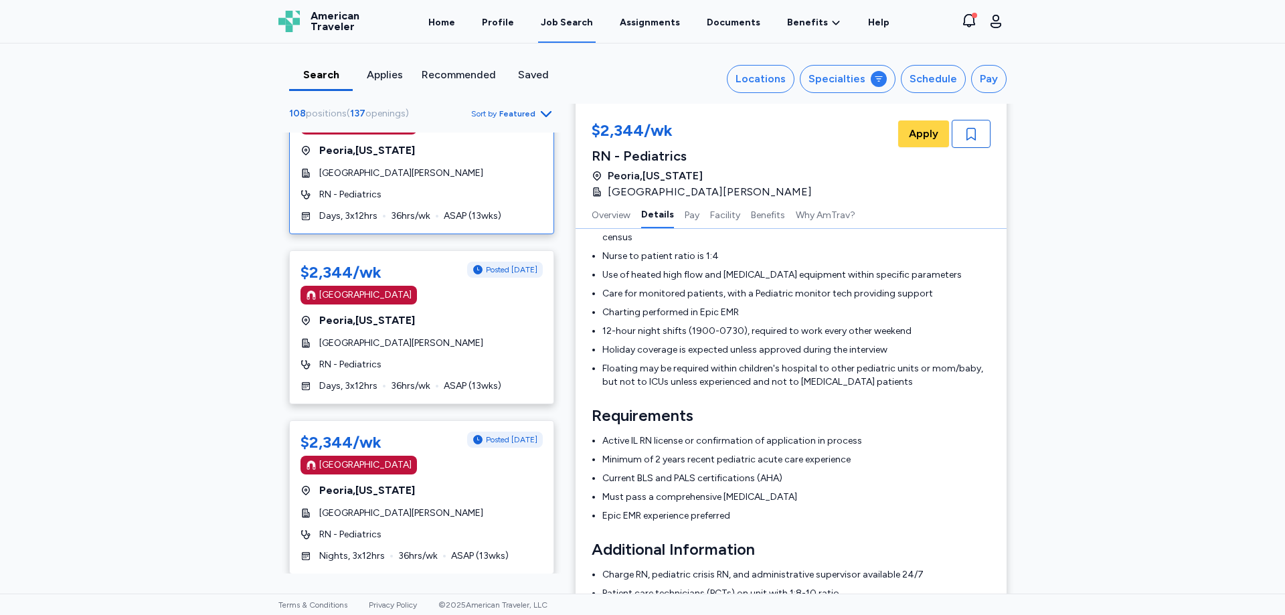
scroll to position [6894, 0]
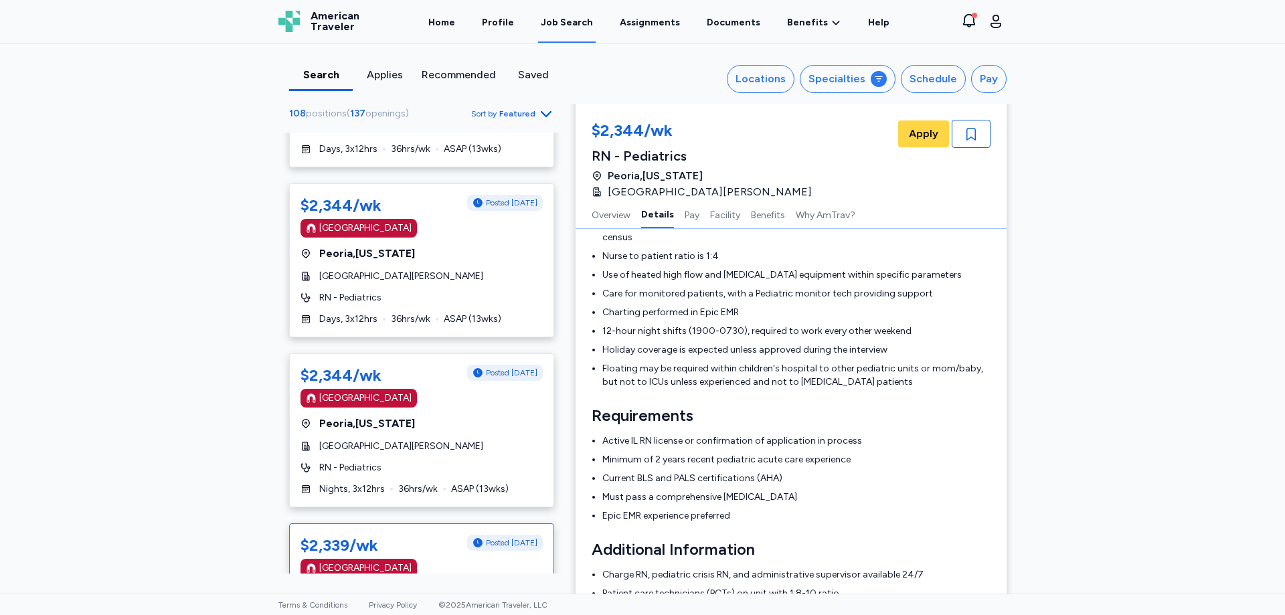
click at [496, 523] on div "$2,339/wk Posted [DATE] [GEOGRAPHIC_DATA] [US_STATE][GEOGRAPHIC_DATA] , [US_STA…" at bounding box center [421, 608] width 265 height 170
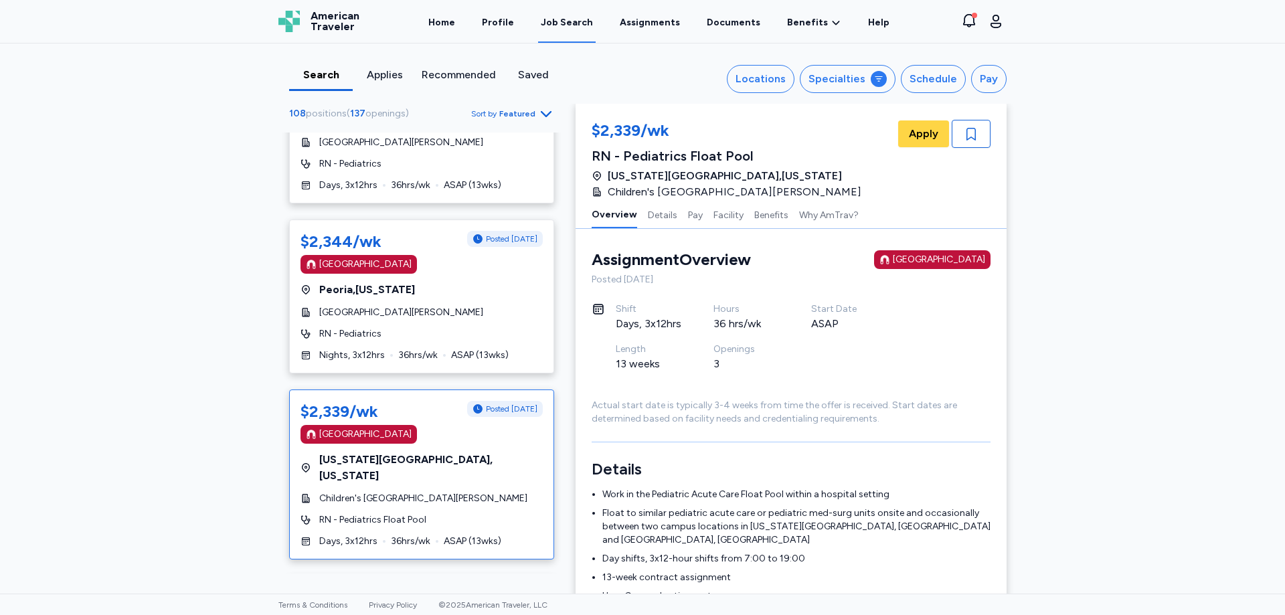
scroll to position [7095, 0]
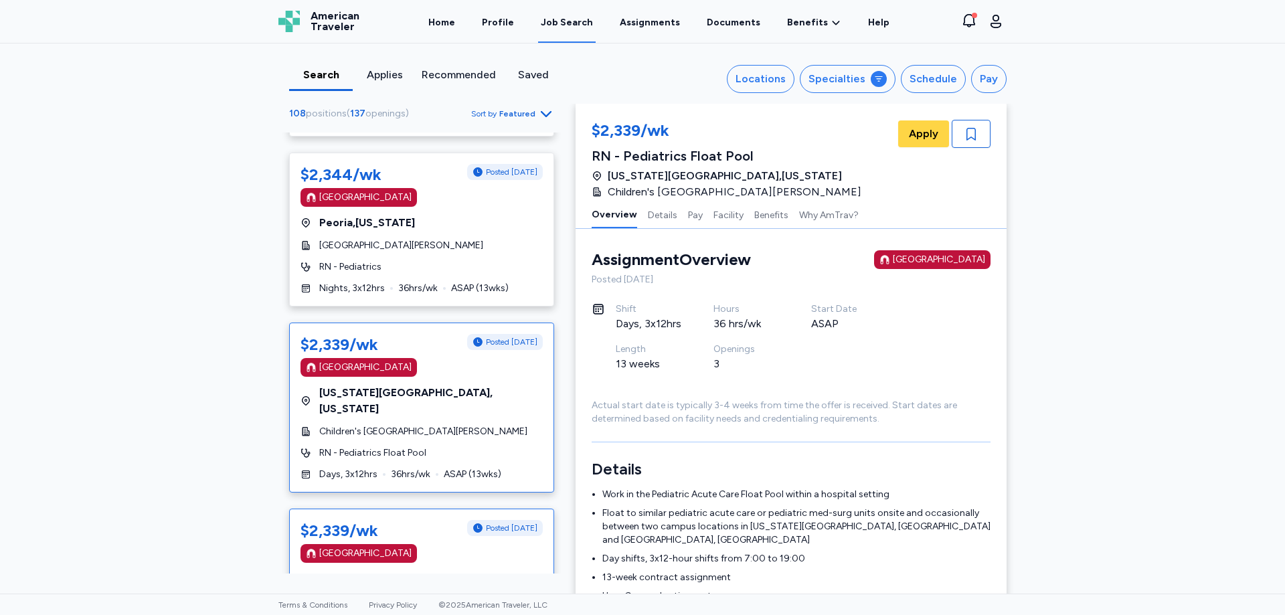
click at [514, 509] on div "$2,339/wk Posted [DATE] [GEOGRAPHIC_DATA] [US_STATE][GEOGRAPHIC_DATA] , [US_STA…" at bounding box center [421, 594] width 265 height 170
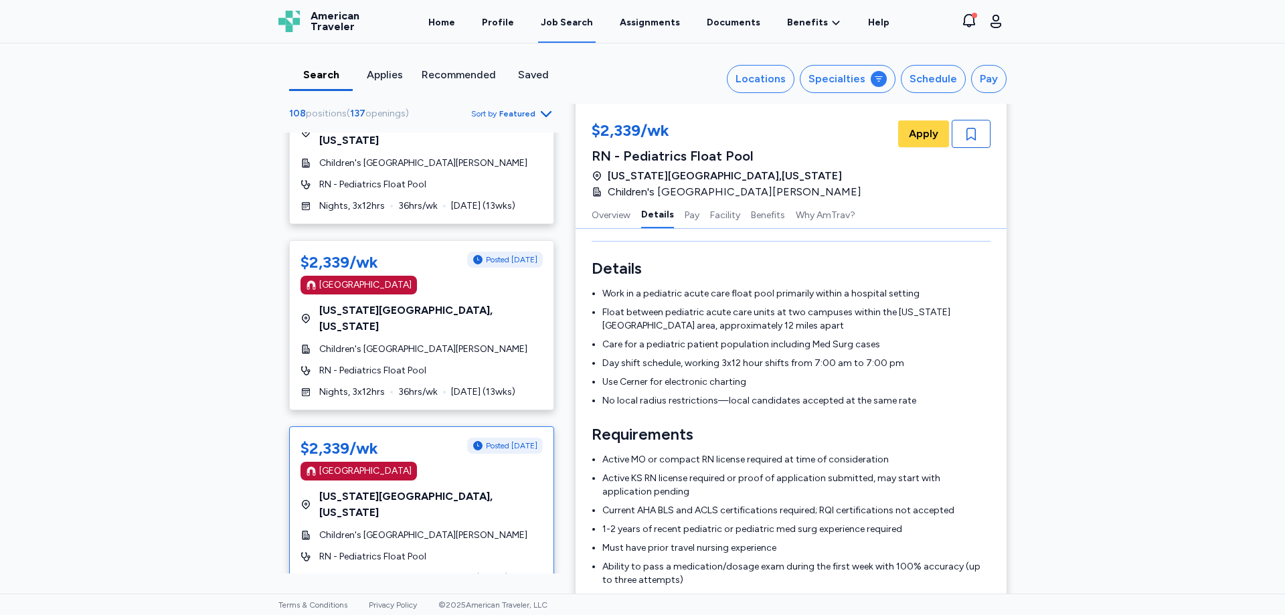
scroll to position [7602, 0]
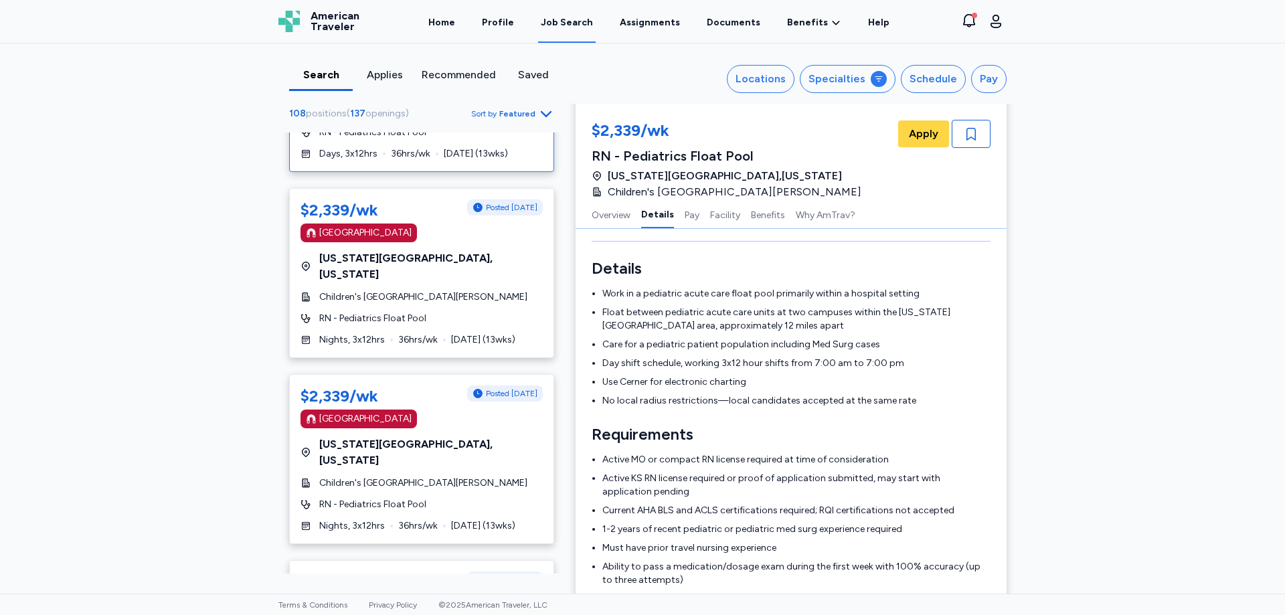
click at [1163, 335] on div "Search Applies Recommended Saved Locations Specialties Schedule Pay 108 positio…" at bounding box center [642, 319] width 1285 height 550
